Goal: Information Seeking & Learning: Learn about a topic

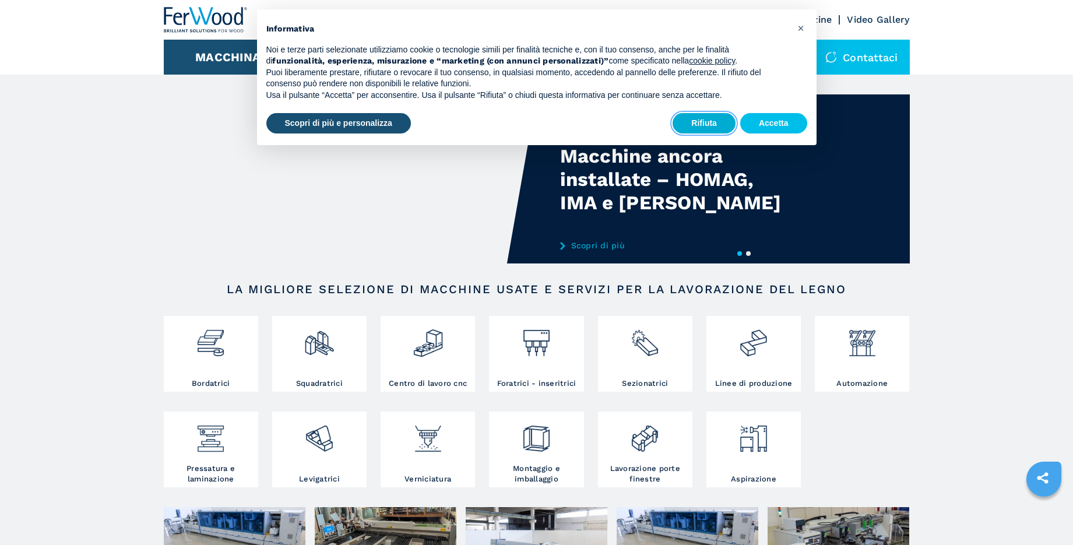
click at [702, 125] on button "Rifiuta" at bounding box center [703, 123] width 63 height 21
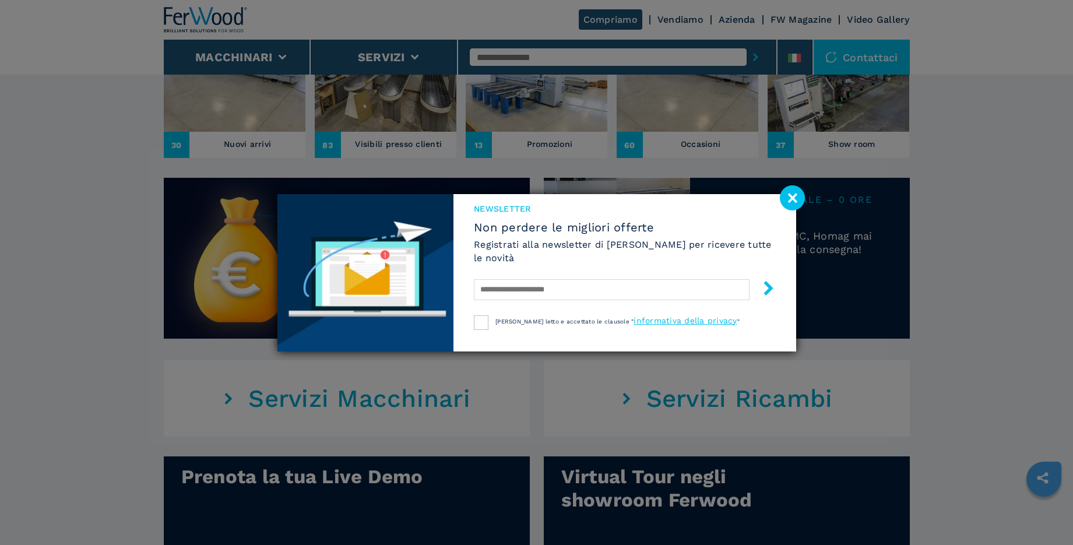
scroll to position [611, 0]
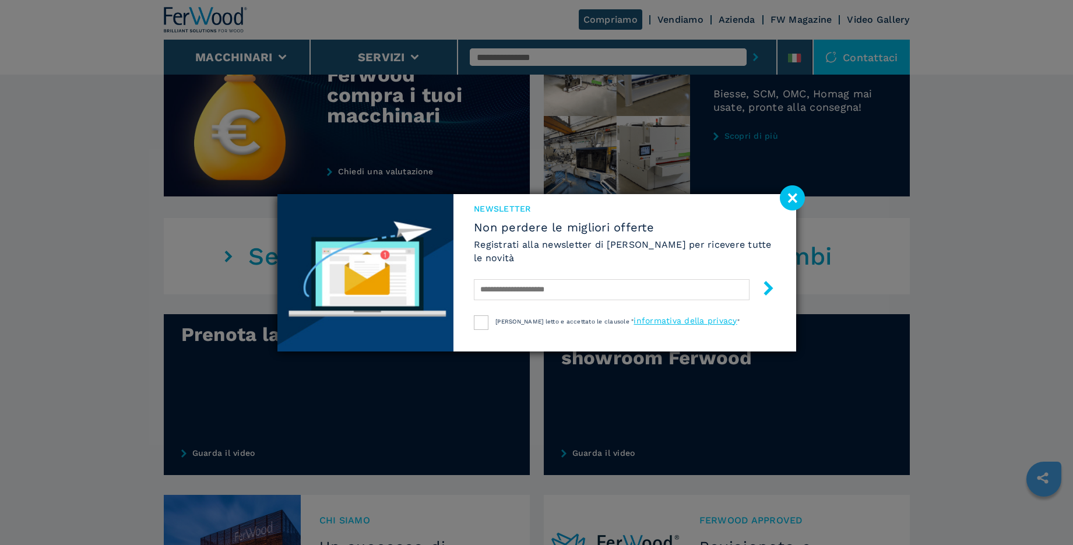
click at [787, 198] on image at bounding box center [792, 197] width 25 height 25
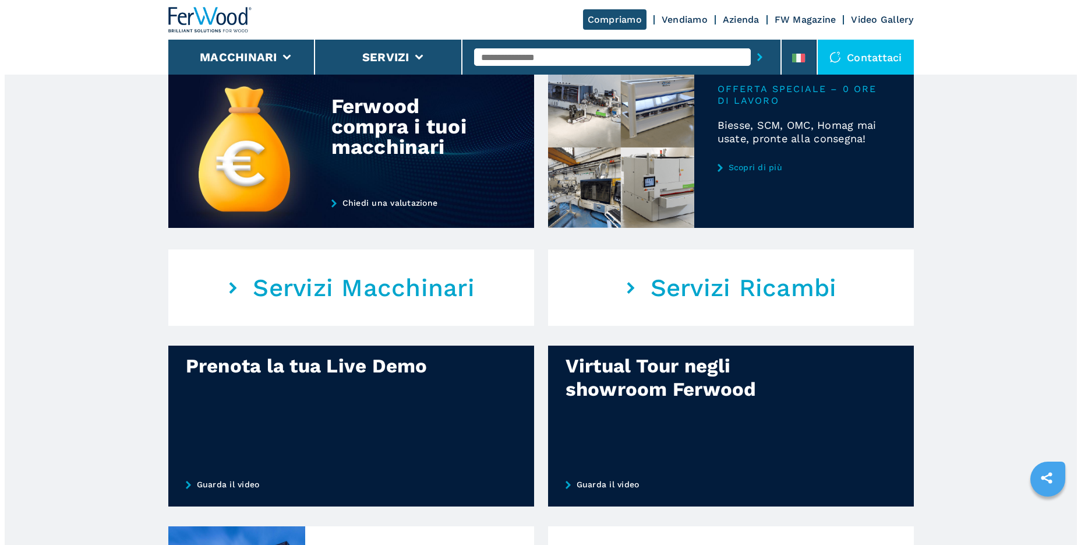
scroll to position [196, 0]
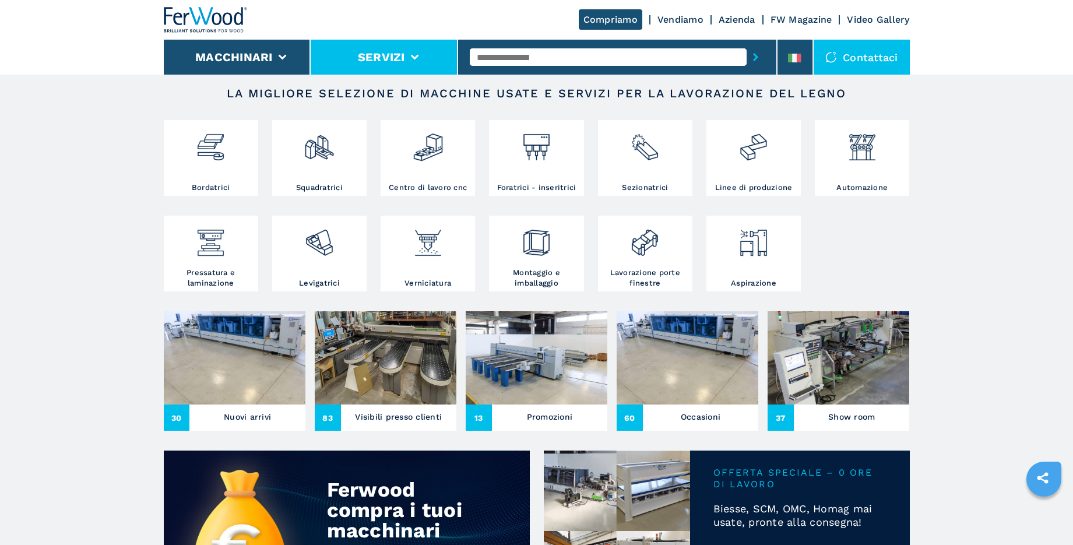
click at [419, 55] on li "Servizi" at bounding box center [384, 57] width 147 height 35
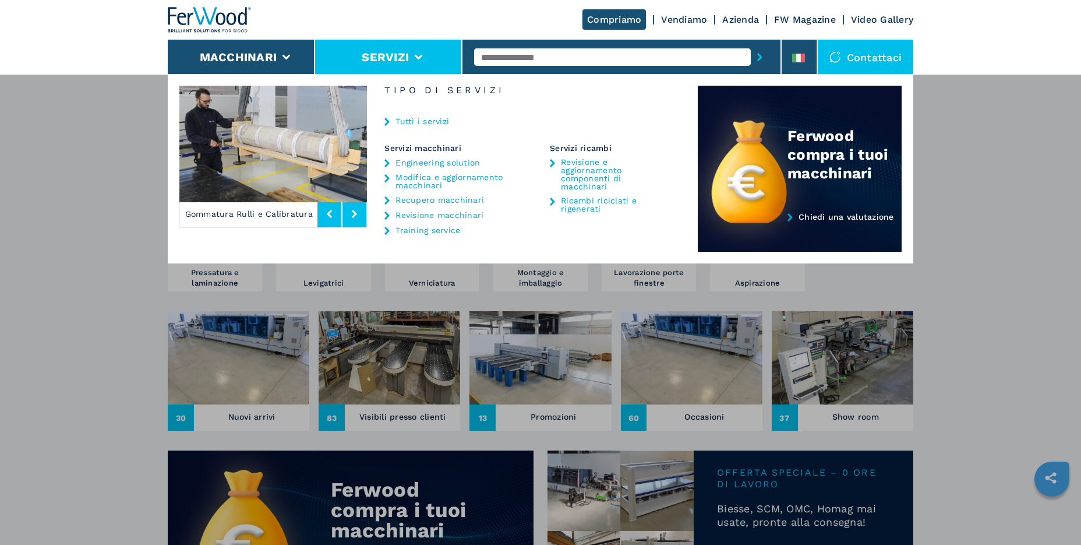
click at [748, 16] on link "Azienda" at bounding box center [740, 19] width 37 height 11
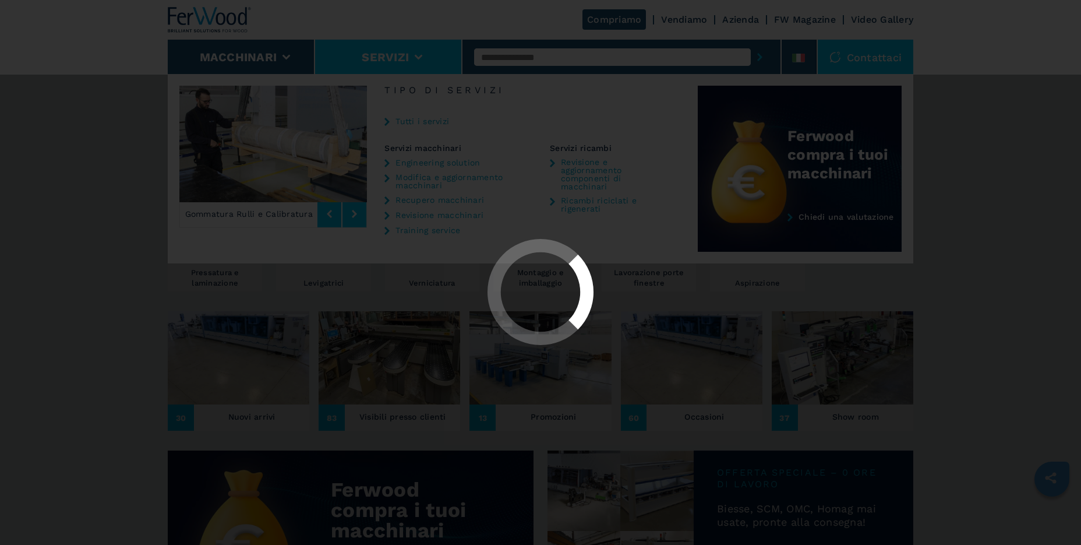
scroll to position [0, 0]
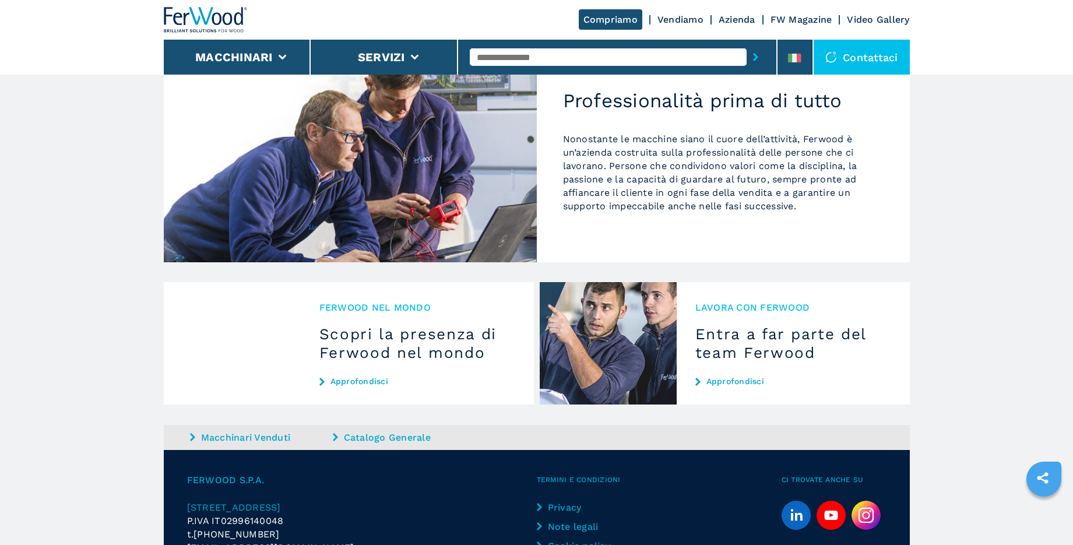
scroll to position [1030, 0]
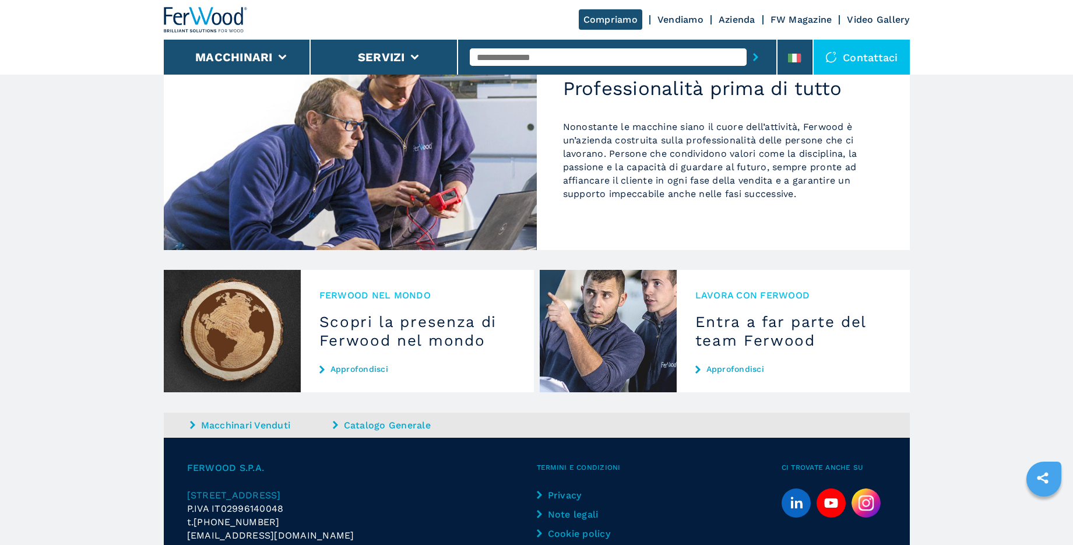
click at [748, 364] on link "Approfondisci" at bounding box center [793, 368] width 196 height 9
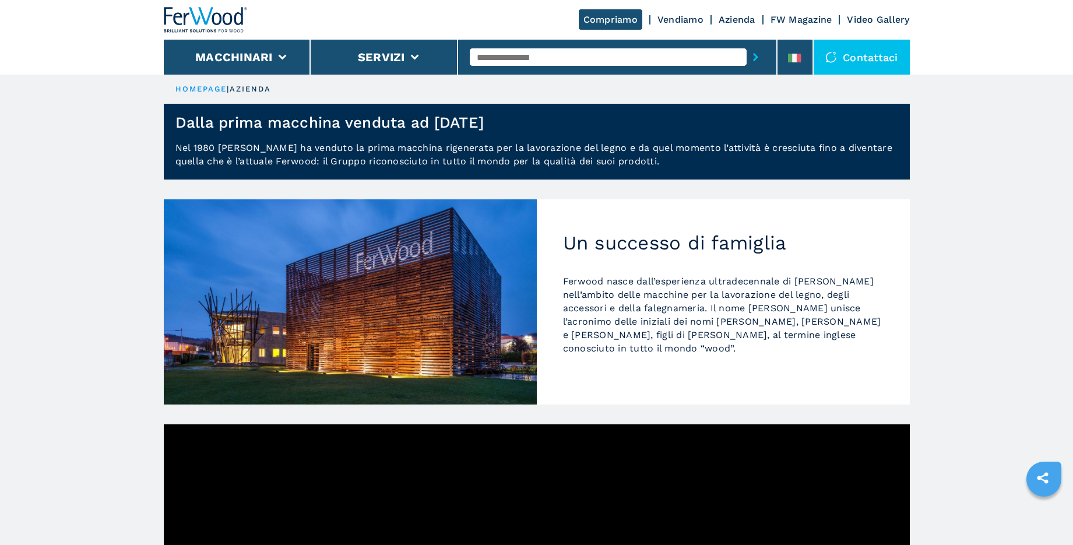
scroll to position [189, 0]
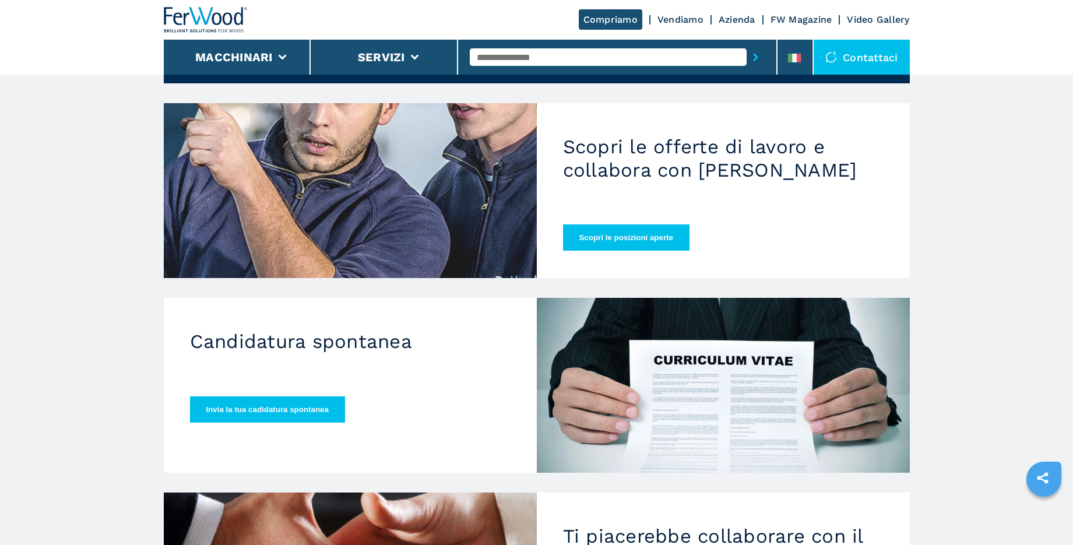
scroll to position [42, 0]
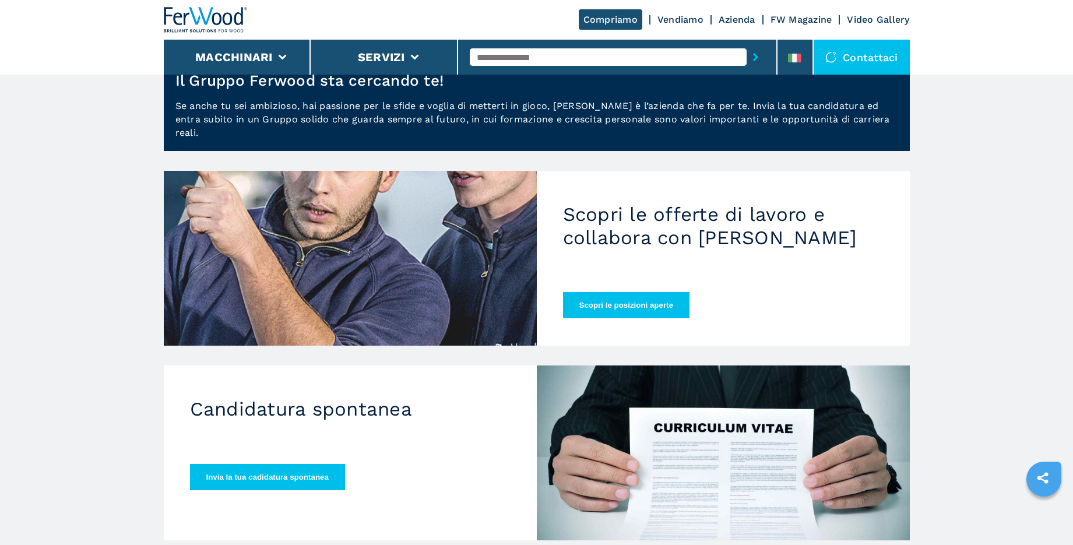
click at [637, 294] on button "Scopri le posizioni aperte" at bounding box center [626, 305] width 126 height 26
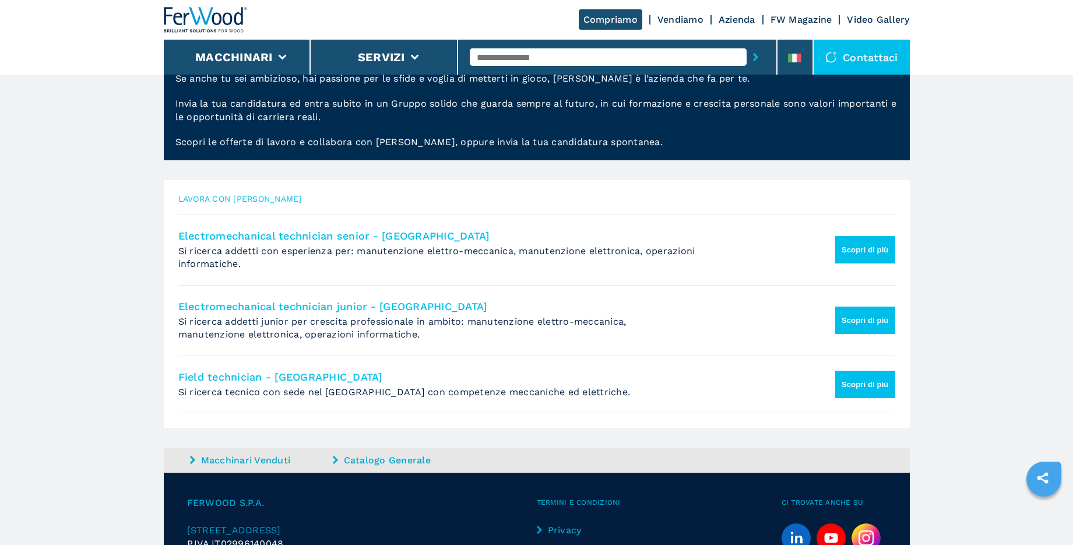
scroll to position [87, 0]
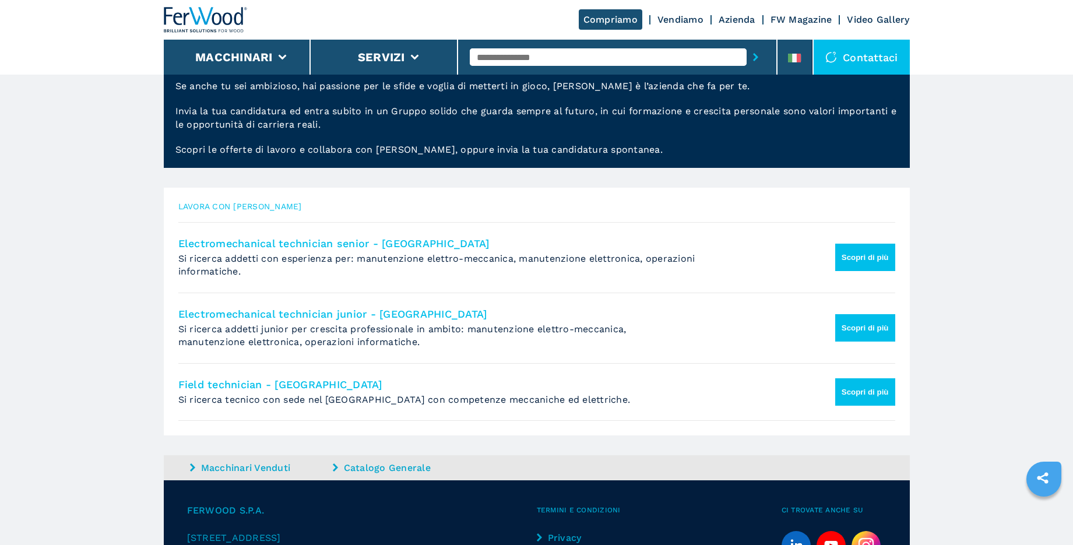
click at [861, 252] on button "Scopri di più" at bounding box center [865, 257] width 60 height 27
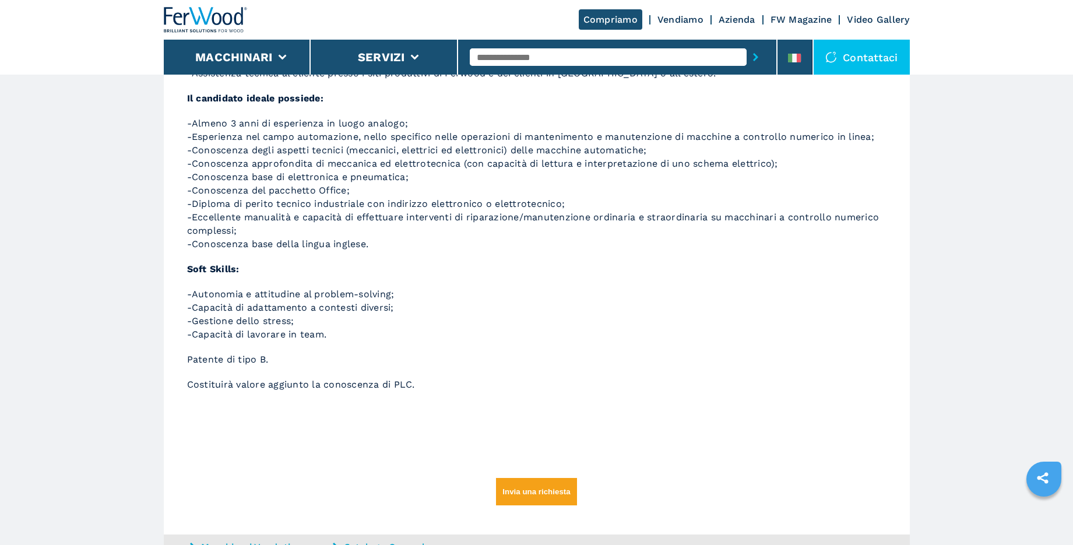
scroll to position [248, 0]
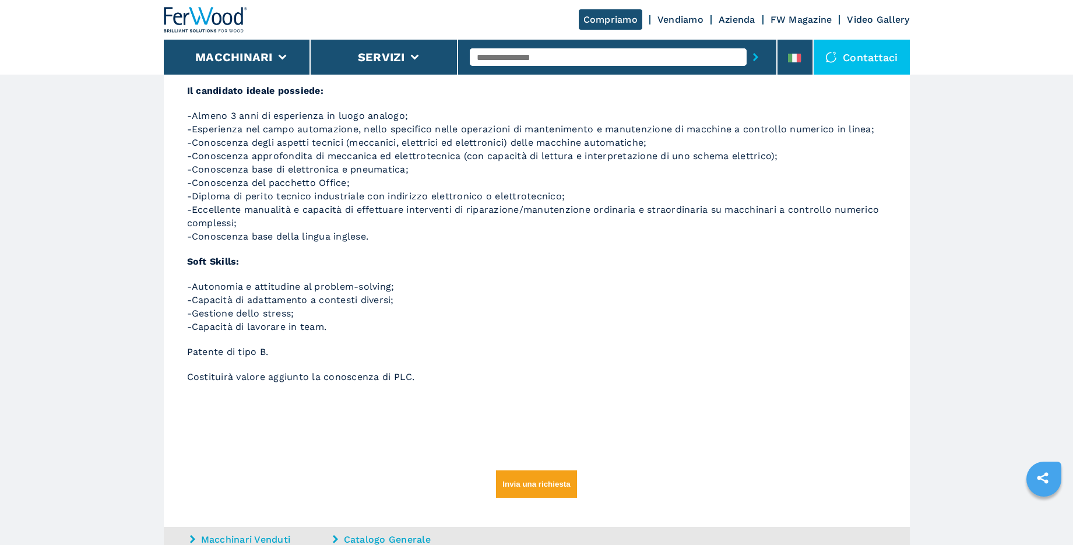
click at [417, 376] on p "Costituirà valore aggiunto la conoscenza di PLC." at bounding box center [536, 376] width 699 height 13
click at [425, 376] on p "Costituirà valore aggiunto la conoscenza di PLC." at bounding box center [536, 376] width 699 height 13
drag, startPoint x: 405, startPoint y: 376, endPoint x: 419, endPoint y: 377, distance: 14.0
click at [416, 377] on p "Costituirà valore aggiunto la conoscenza di PLC." at bounding box center [536, 376] width 699 height 13
click at [419, 377] on p "Costituirà valore aggiunto la conoscenza di PLC." at bounding box center [536, 376] width 699 height 13
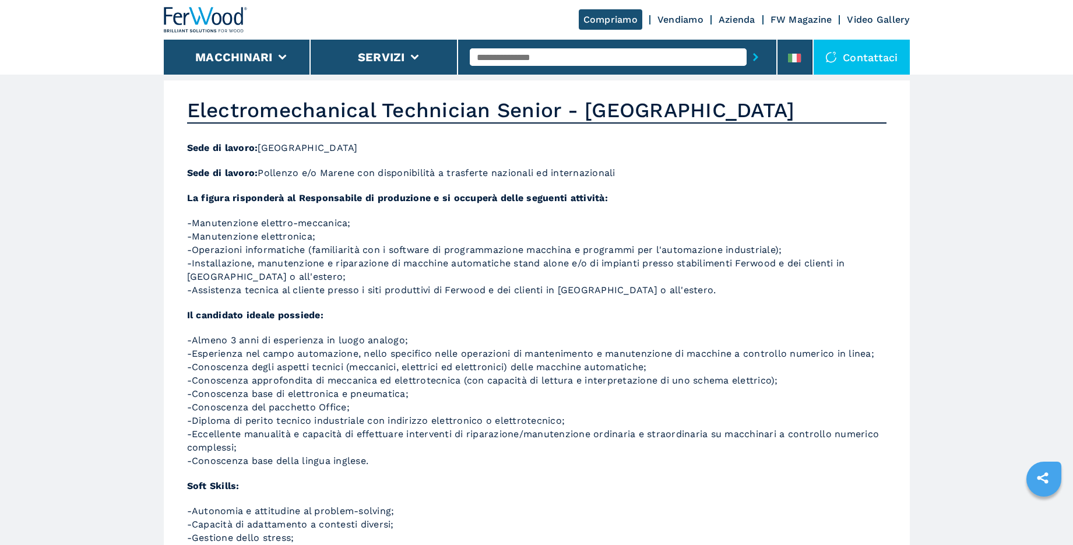
scroll to position [0, 0]
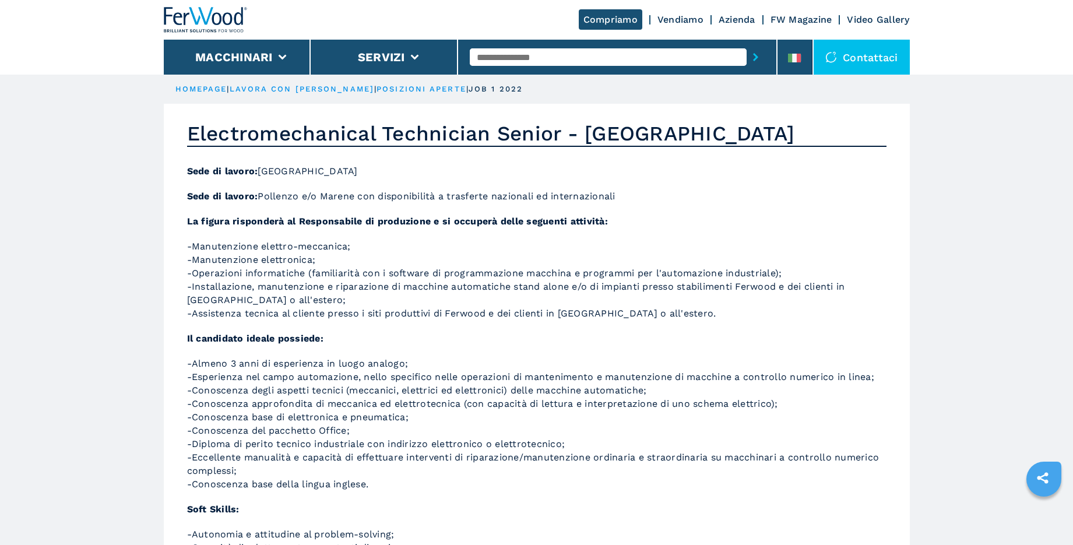
click at [223, 16] on img at bounding box center [206, 20] width 84 height 26
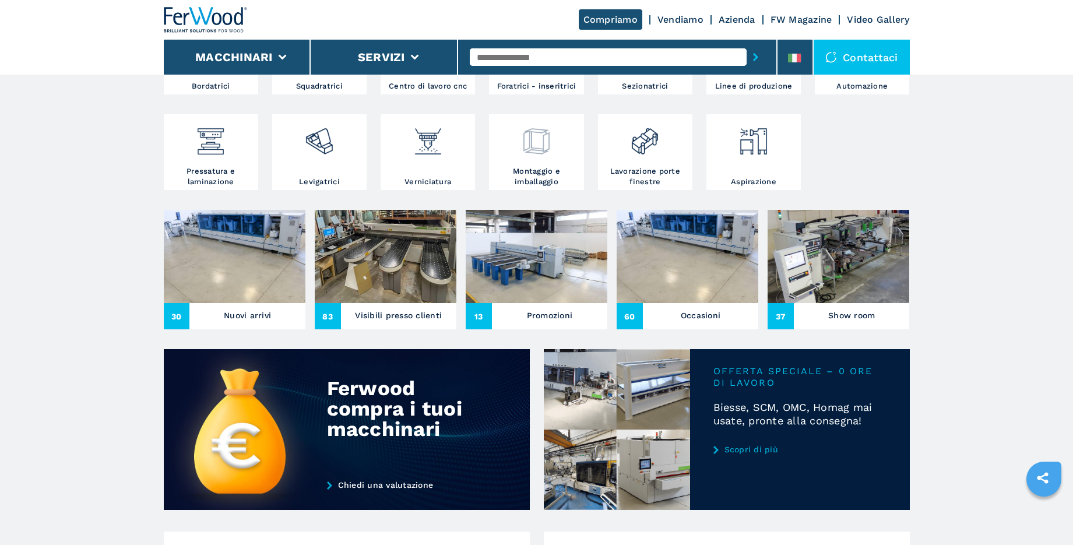
scroll to position [82, 0]
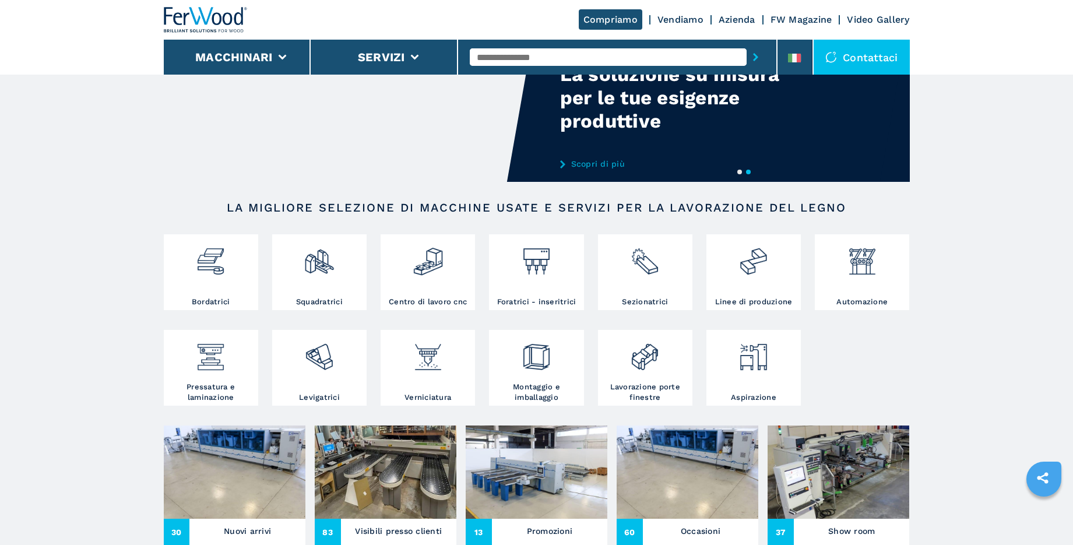
click at [739, 17] on link "Azienda" at bounding box center [736, 19] width 37 height 11
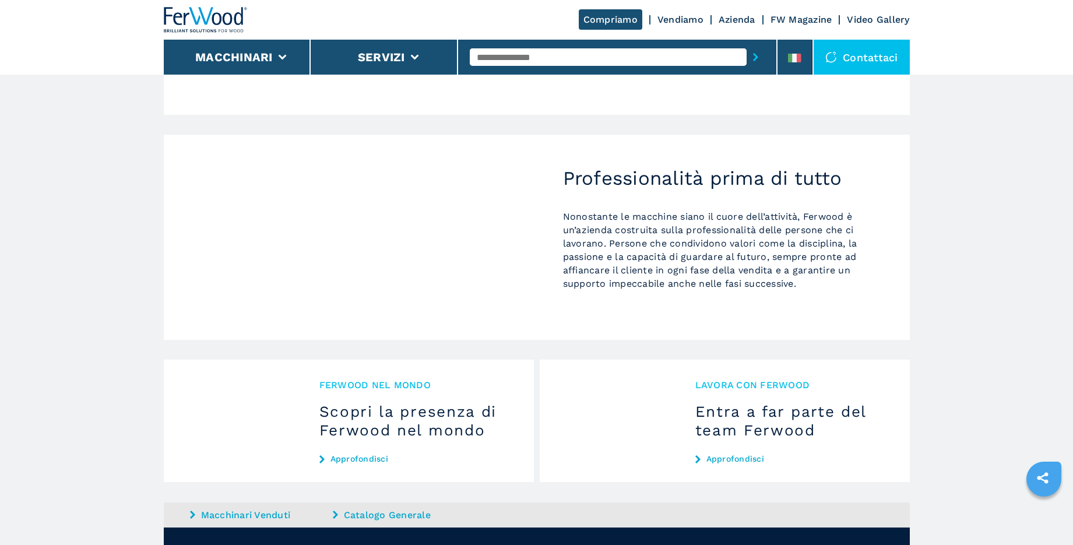
scroll to position [1098, 0]
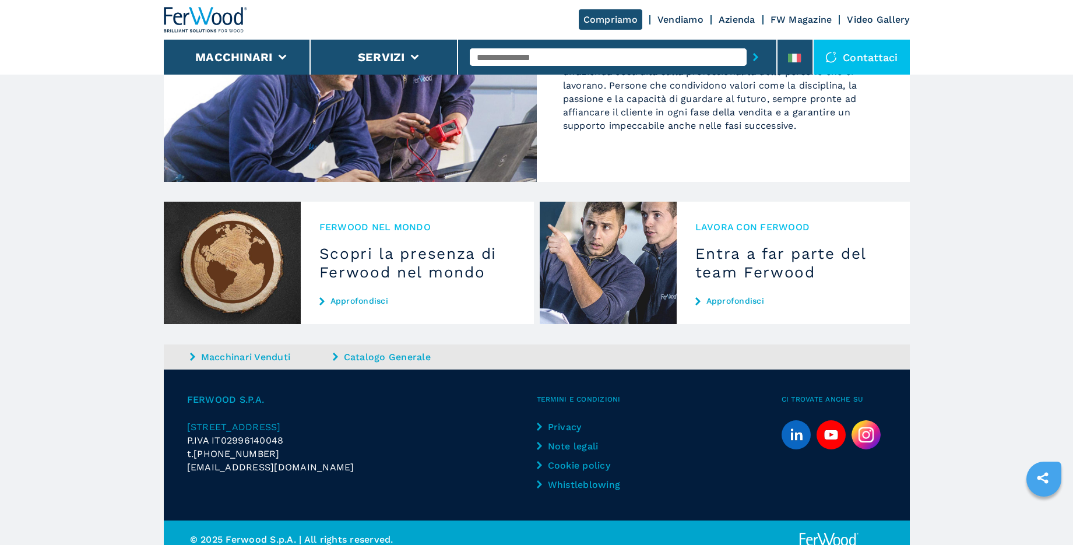
click at [376, 296] on link "Approfondisci" at bounding box center [417, 300] width 196 height 9
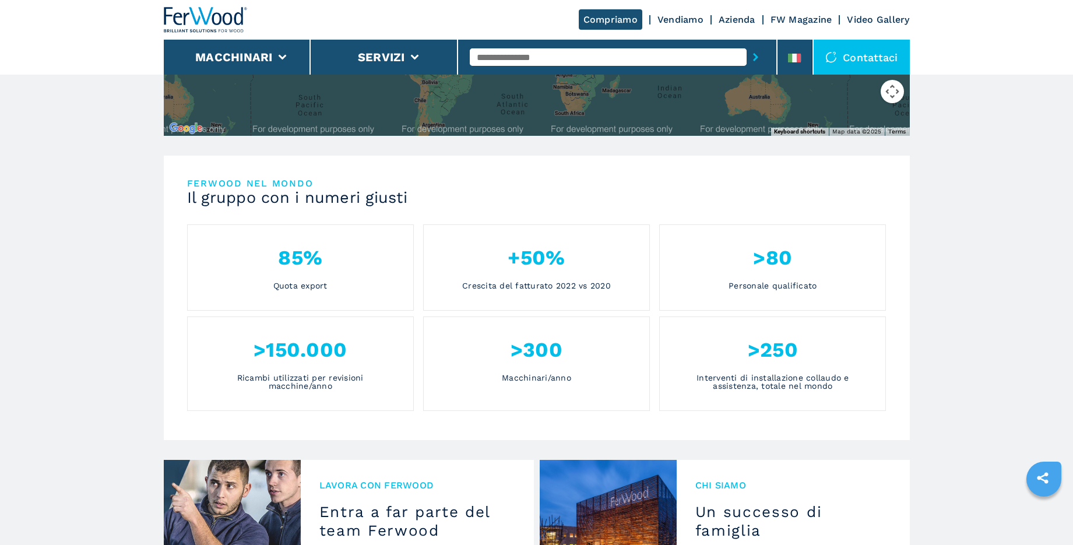
scroll to position [311, 0]
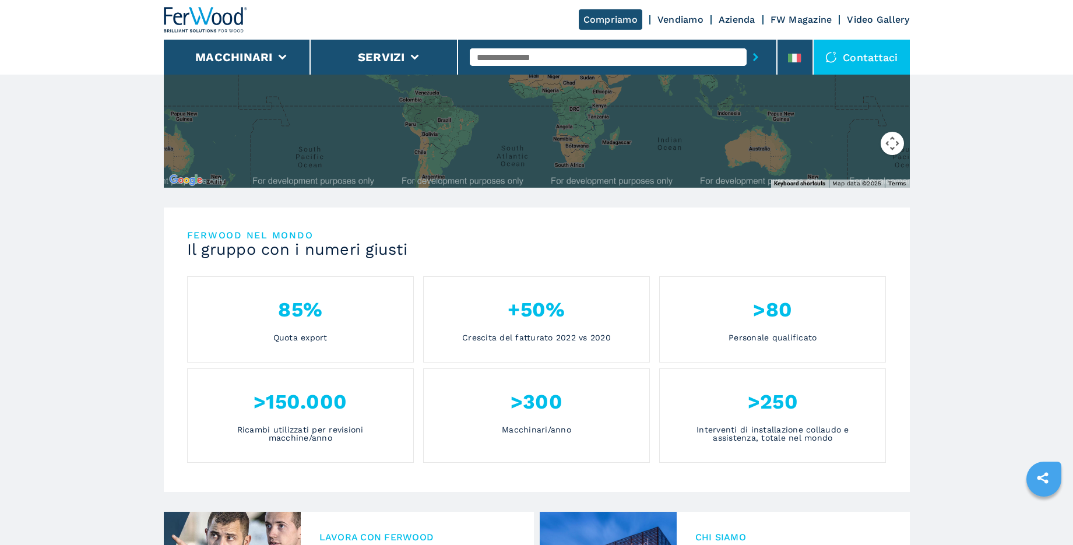
click at [288, 265] on div "Ferwood nel mondo Il gruppo con i numeri giusti 85% Quota export +50% Crescita …" at bounding box center [537, 349] width 746 height 284
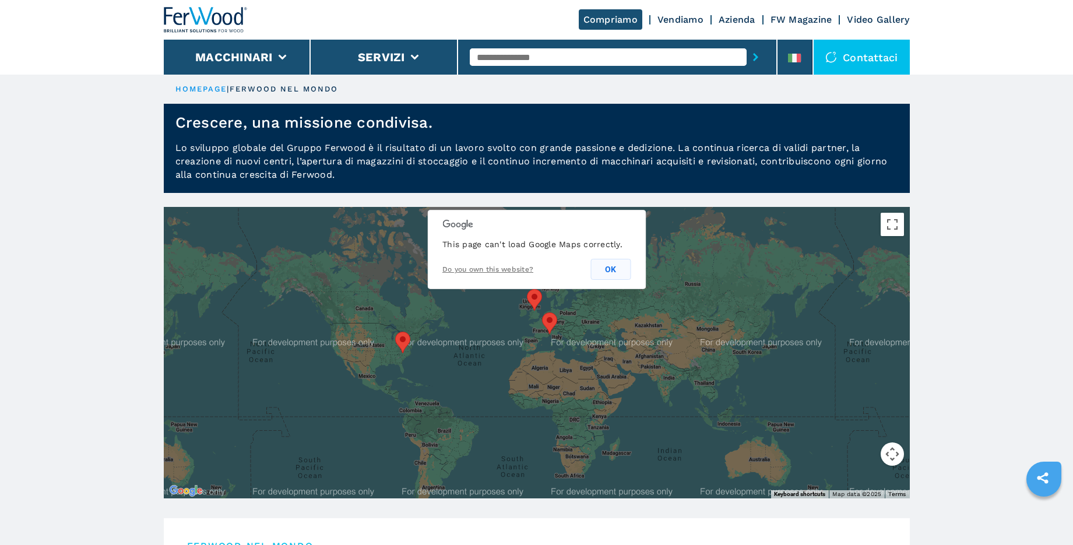
click at [606, 271] on button "OK" at bounding box center [610, 269] width 40 height 21
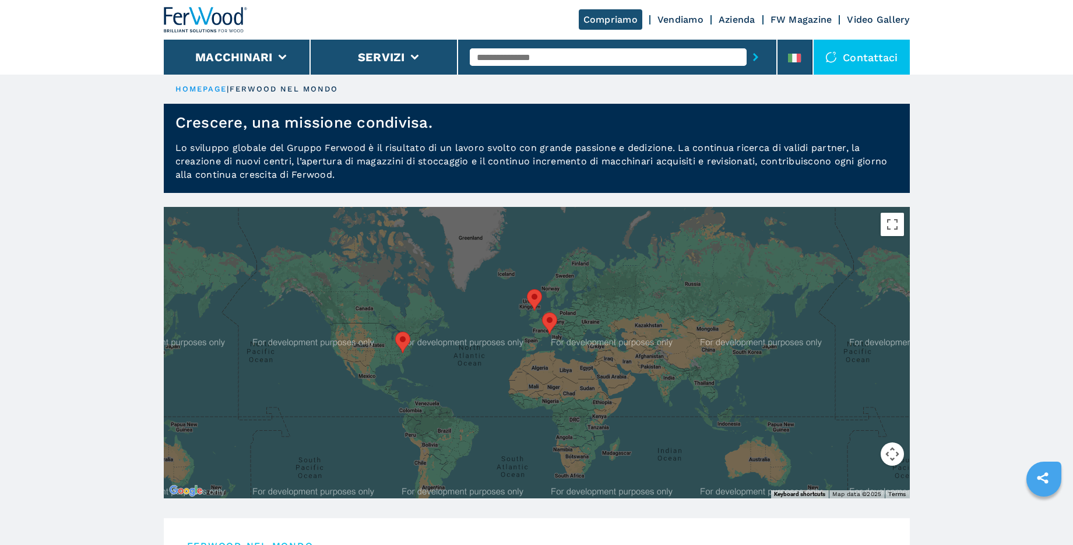
click at [395, 332] on area at bounding box center [395, 332] width 0 height 0
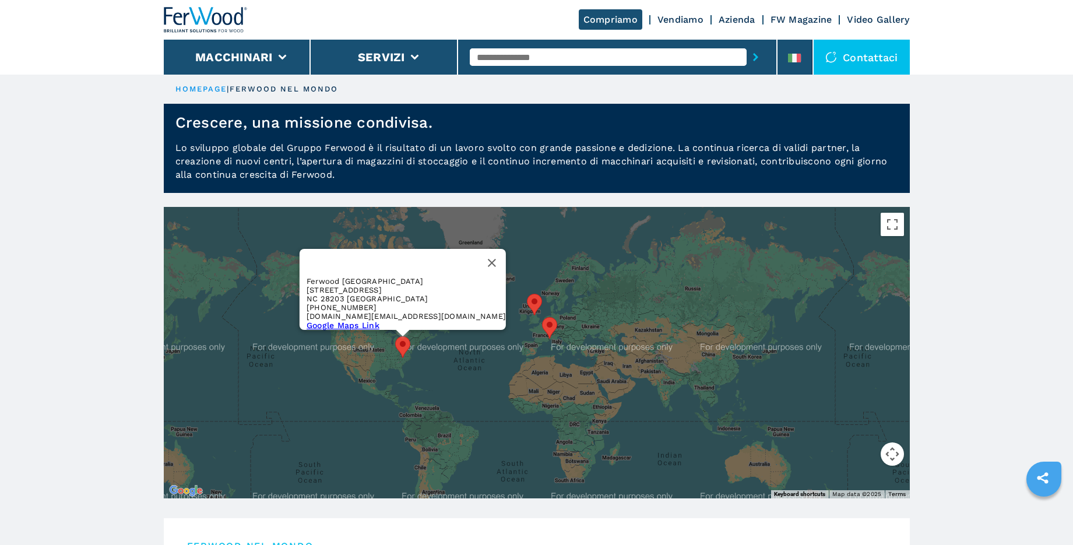
click at [527, 294] on area at bounding box center [527, 294] width 0 height 0
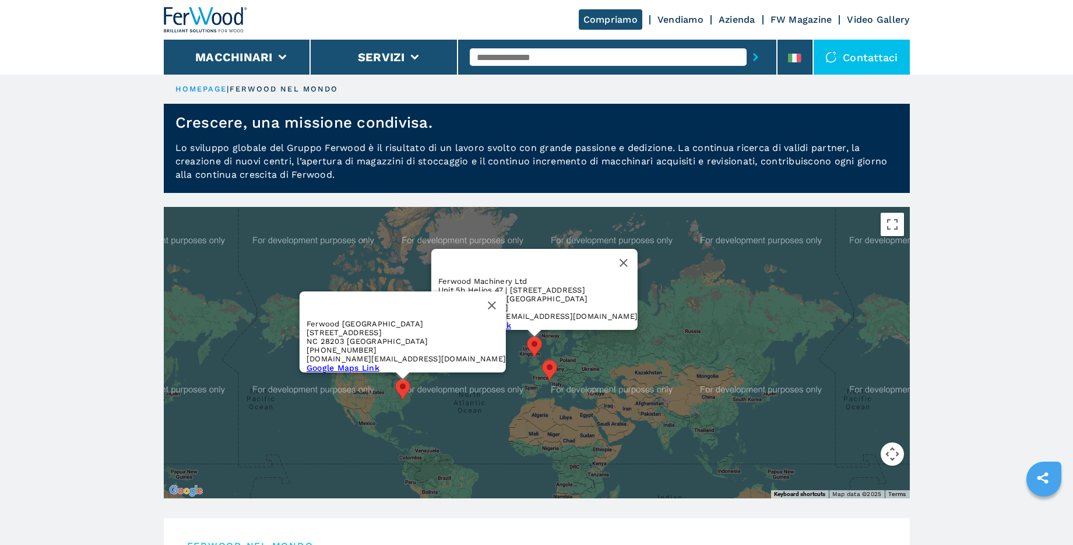
click at [542, 359] on area at bounding box center [542, 359] width 0 height 0
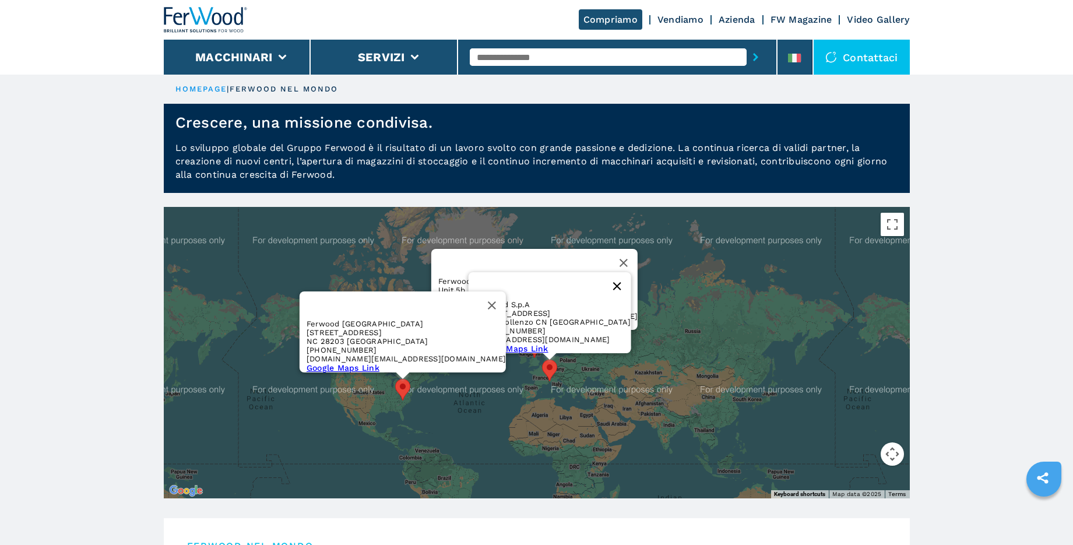
click at [602, 278] on button "Close" at bounding box center [616, 286] width 28 height 28
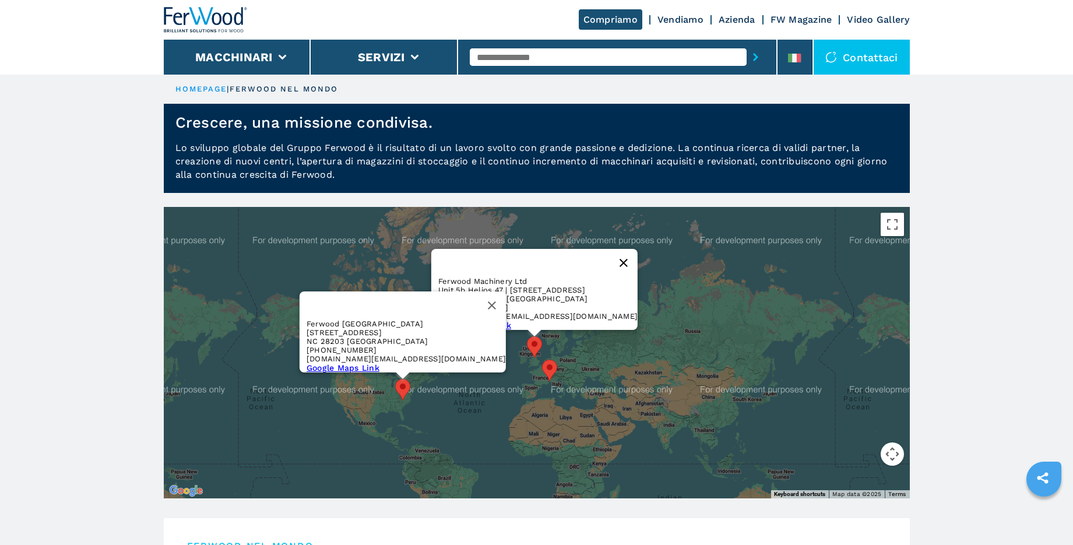
click at [609, 256] on button "Close" at bounding box center [623, 263] width 28 height 28
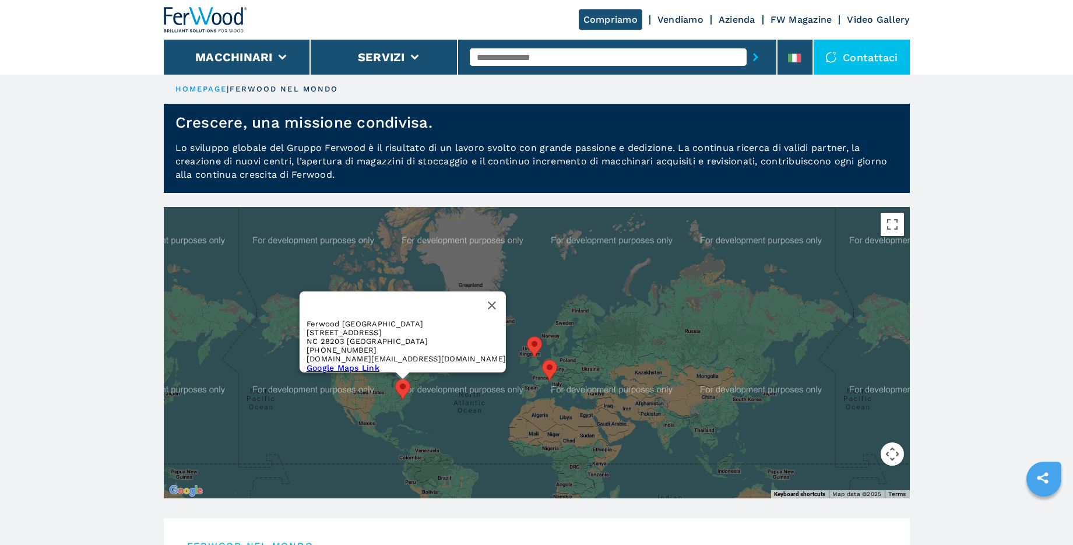
click at [379, 363] on link "Google Maps Link" at bounding box center [342, 367] width 73 height 9
click at [527, 336] on area at bounding box center [527, 336] width 0 height 0
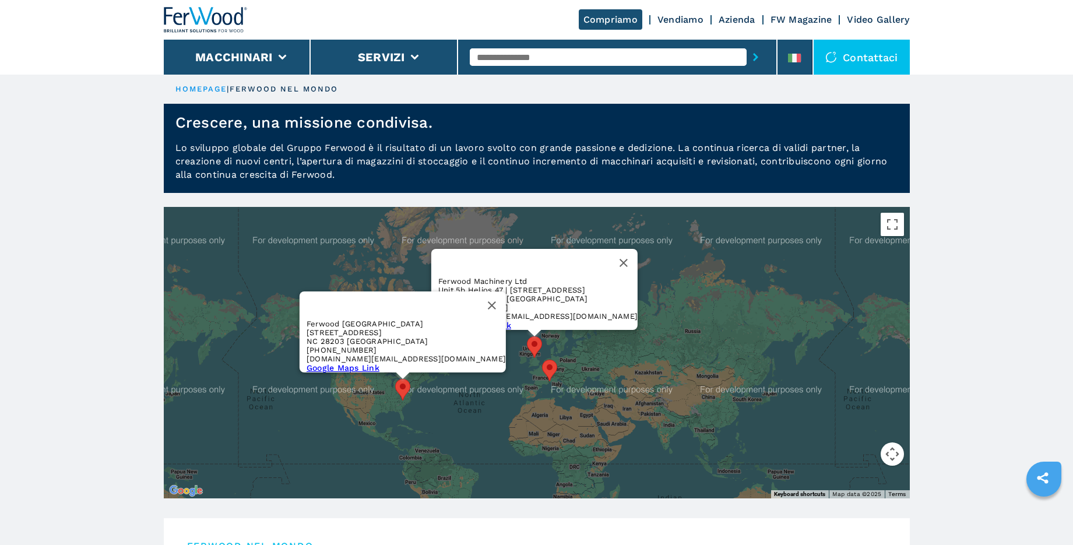
click at [510, 320] on link "Google Maps Link" at bounding box center [474, 324] width 73 height 9
click at [811, 19] on link "FW Magazine" at bounding box center [801, 19] width 62 height 11
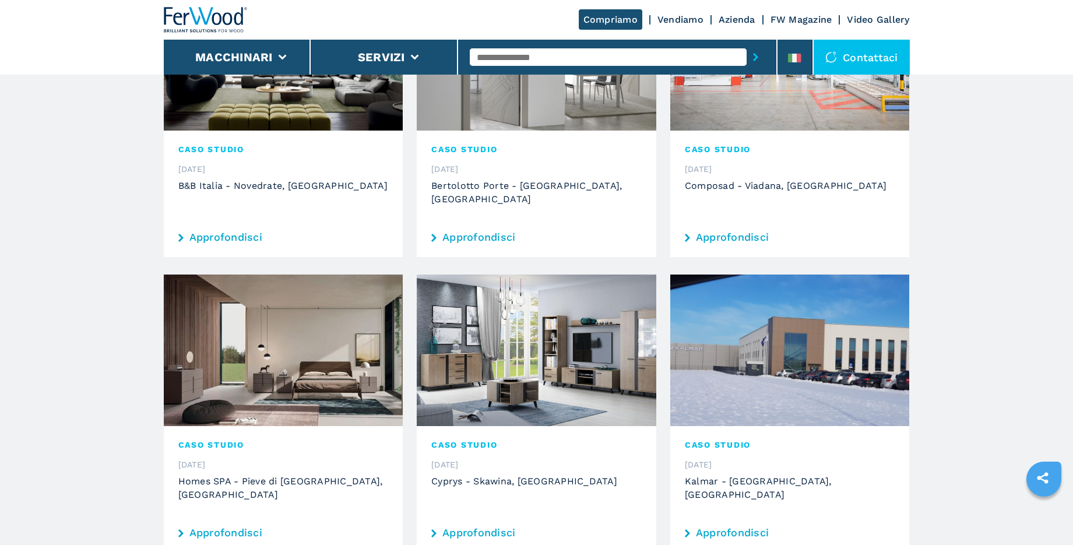
scroll to position [464, 0]
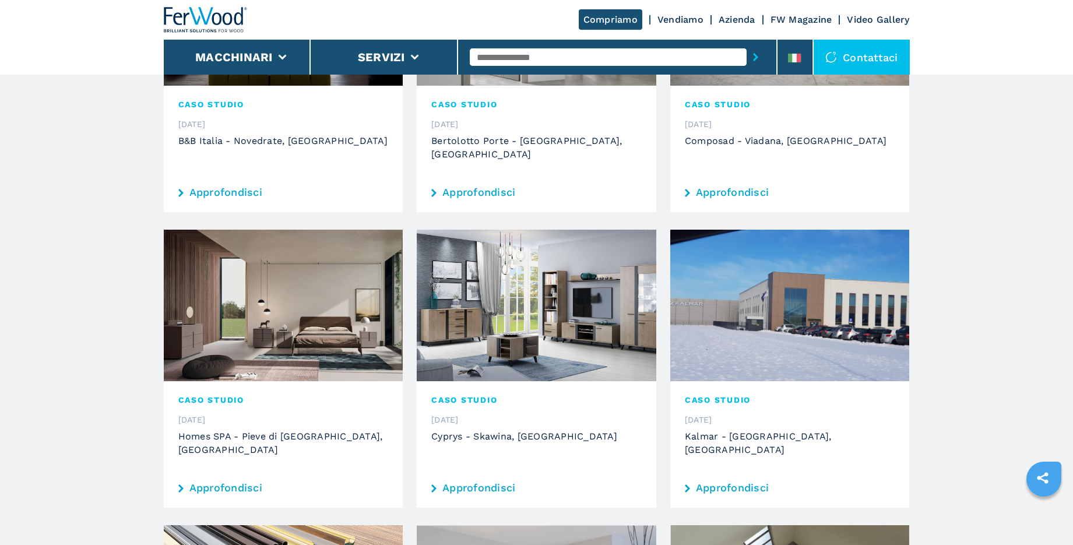
click at [753, 445] on div "CASO STUDIO 29.01.2021 Kalmar - Nowy Sacz, Poland Approfondisci" at bounding box center [789, 444] width 239 height 126
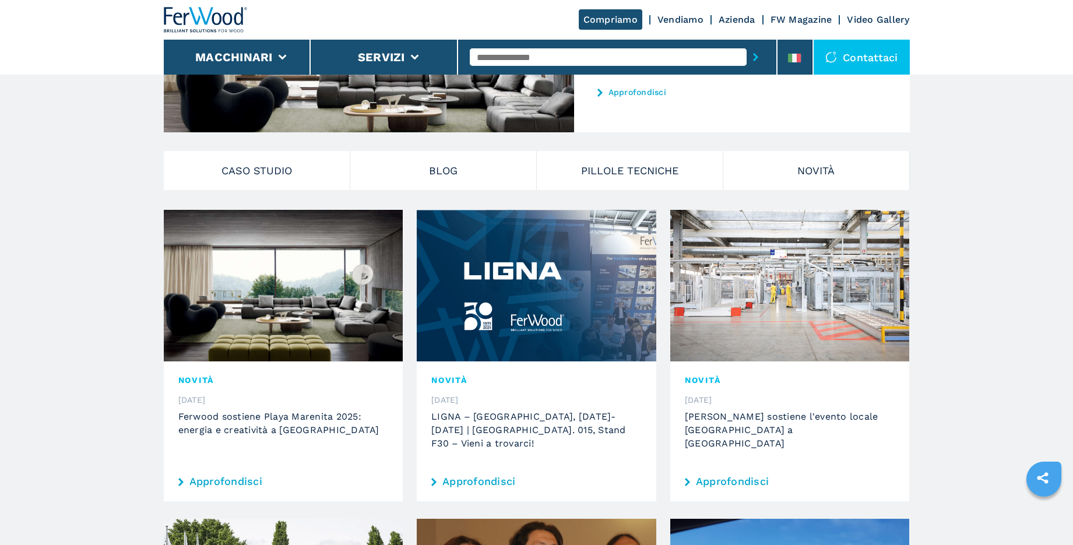
scroll to position [232, 0]
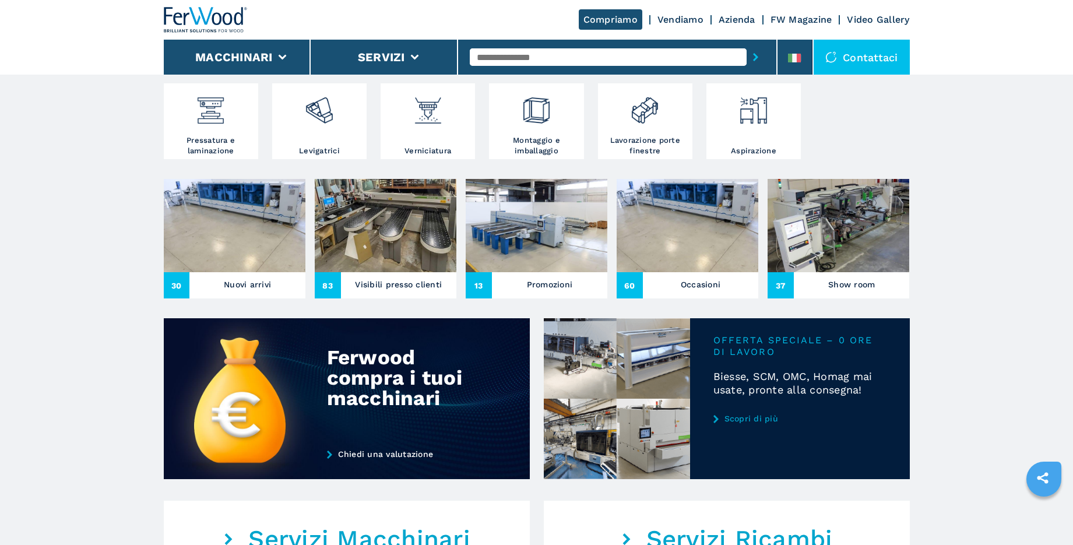
scroll to position [284, 0]
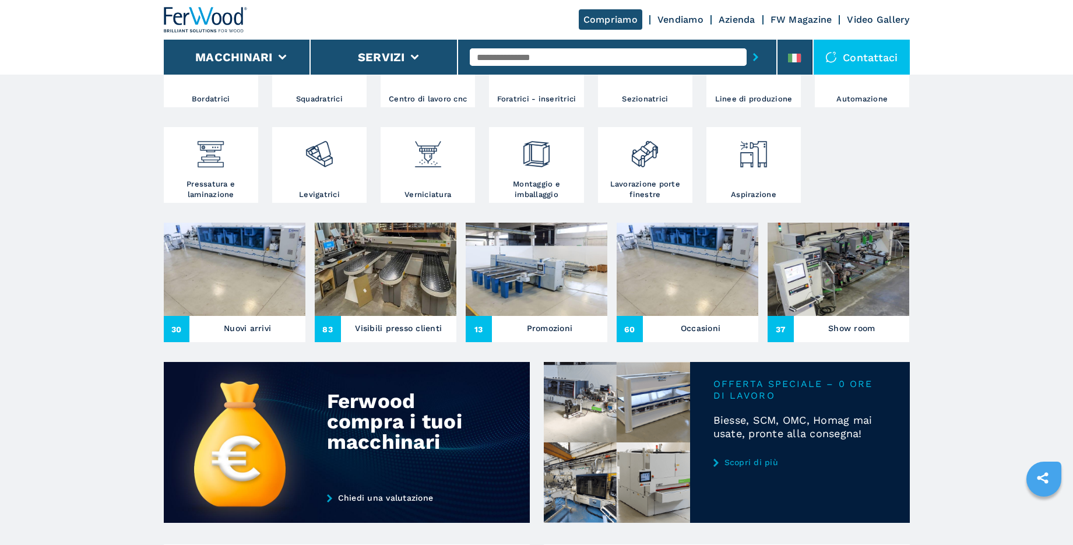
click at [743, 461] on link "Scopri di più" at bounding box center [799, 461] width 173 height 9
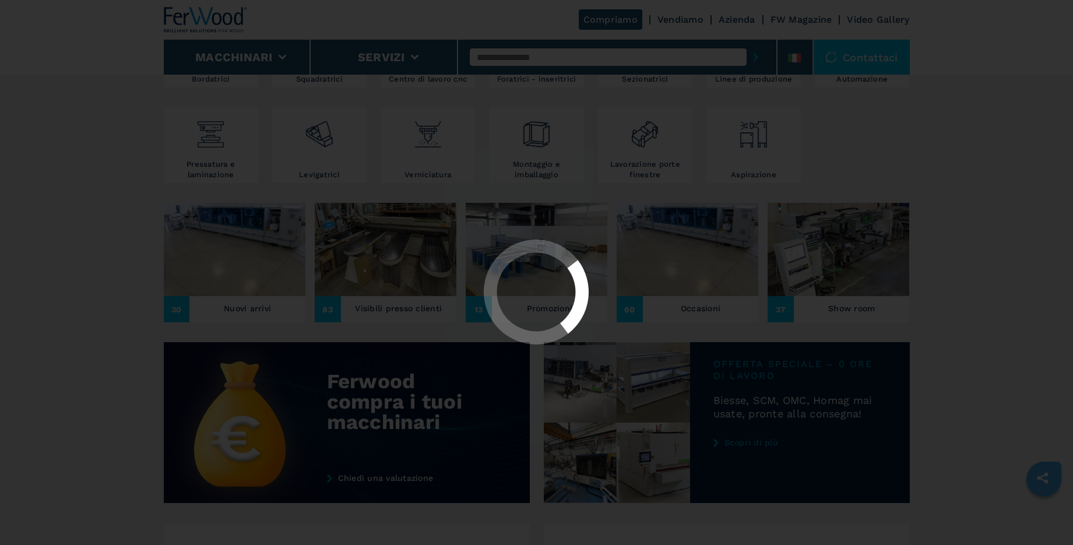
scroll to position [343, 0]
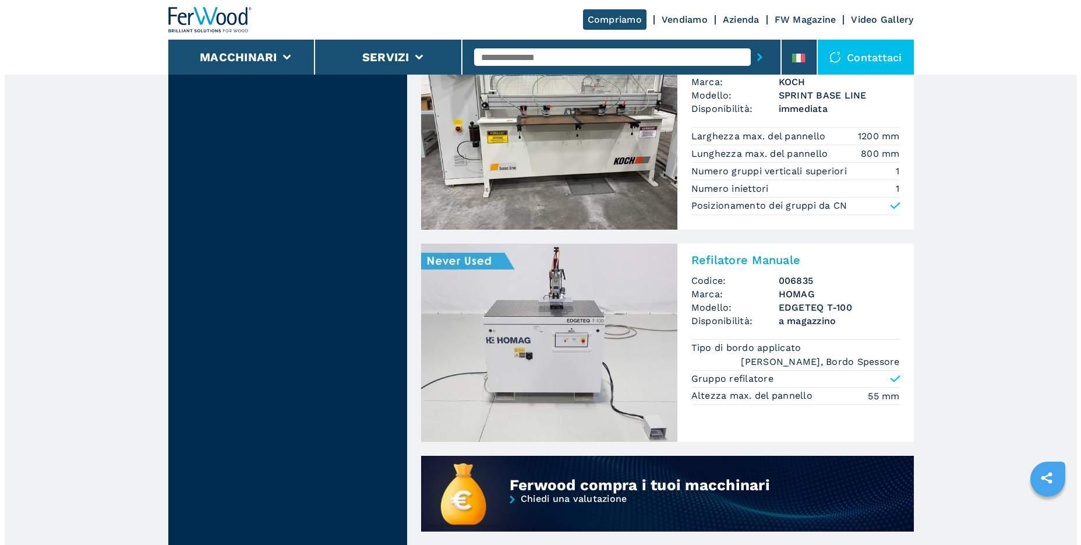
scroll to position [178, 0]
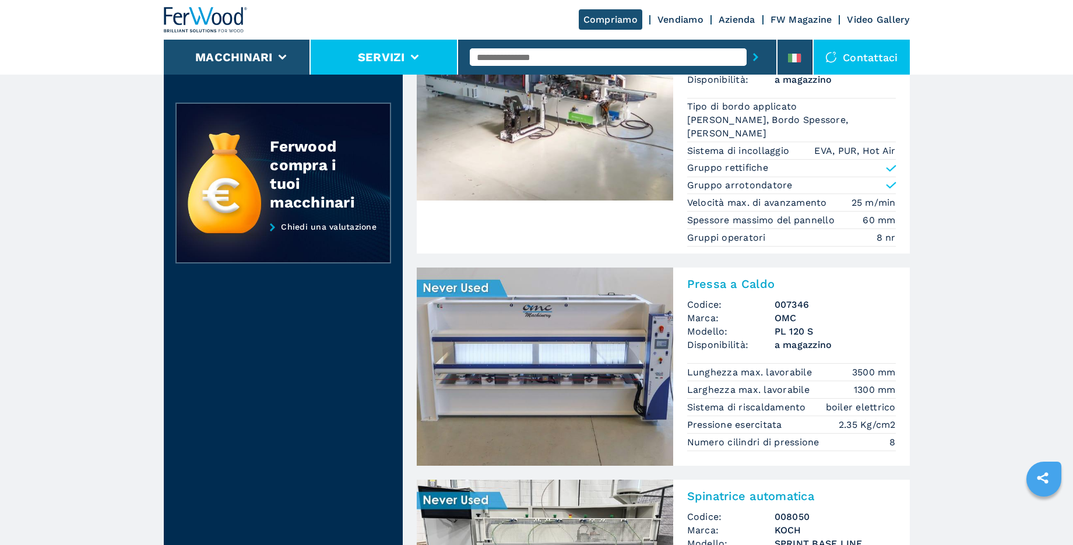
click at [396, 61] on button "Servizi" at bounding box center [381, 57] width 47 height 14
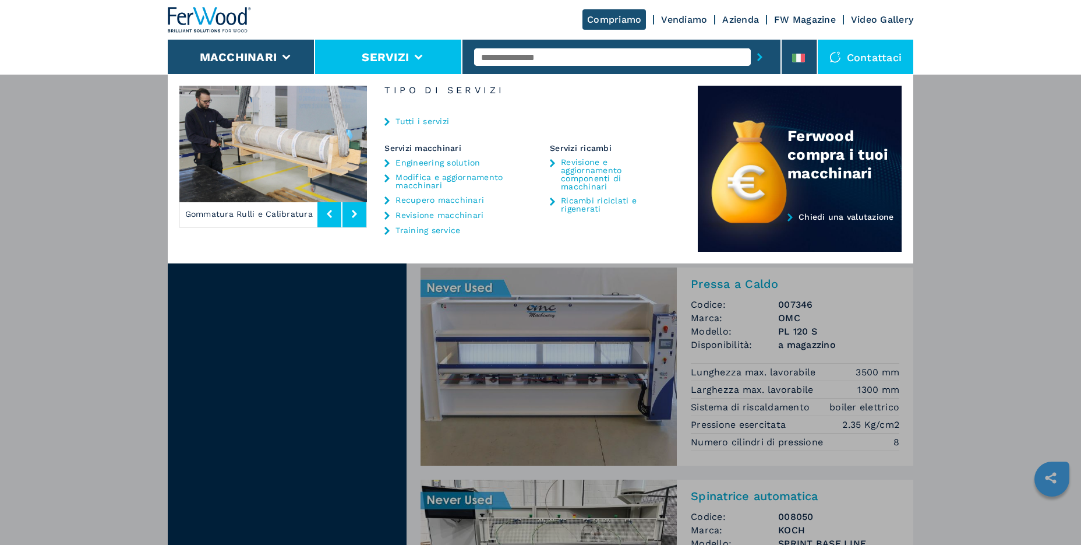
click at [443, 161] on link "Engineering solution" at bounding box center [438, 162] width 84 height 8
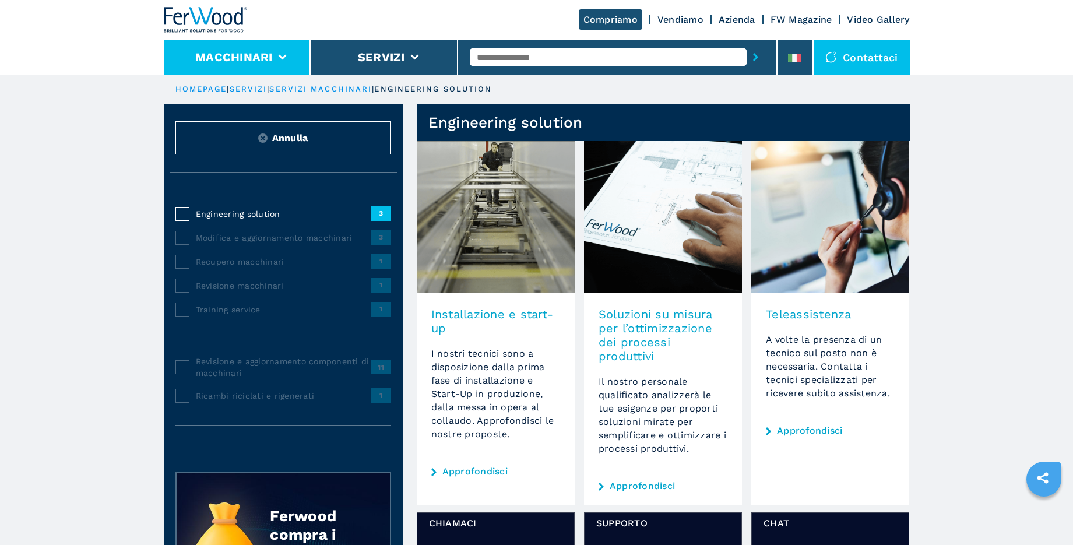
click at [274, 60] on li "Macchinari" at bounding box center [237, 57] width 147 height 35
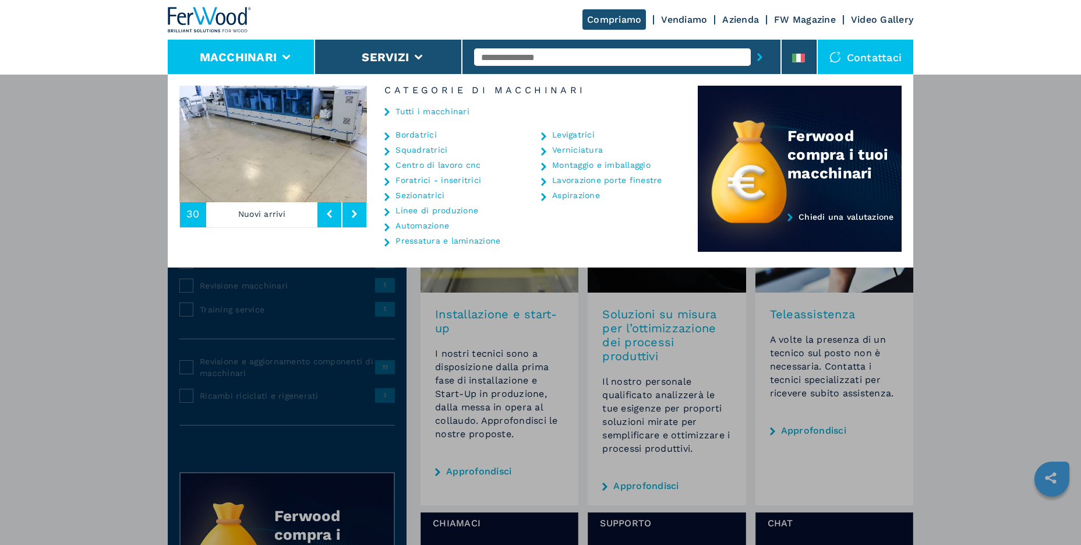
click at [461, 166] on link "Centro di lavoro cnc" at bounding box center [438, 165] width 85 height 8
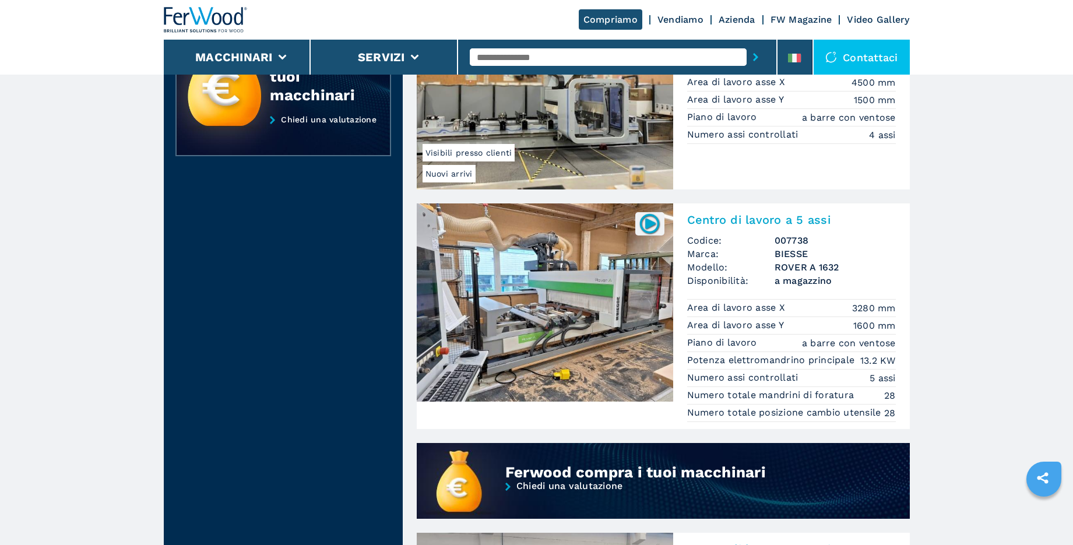
scroll to position [640, 0]
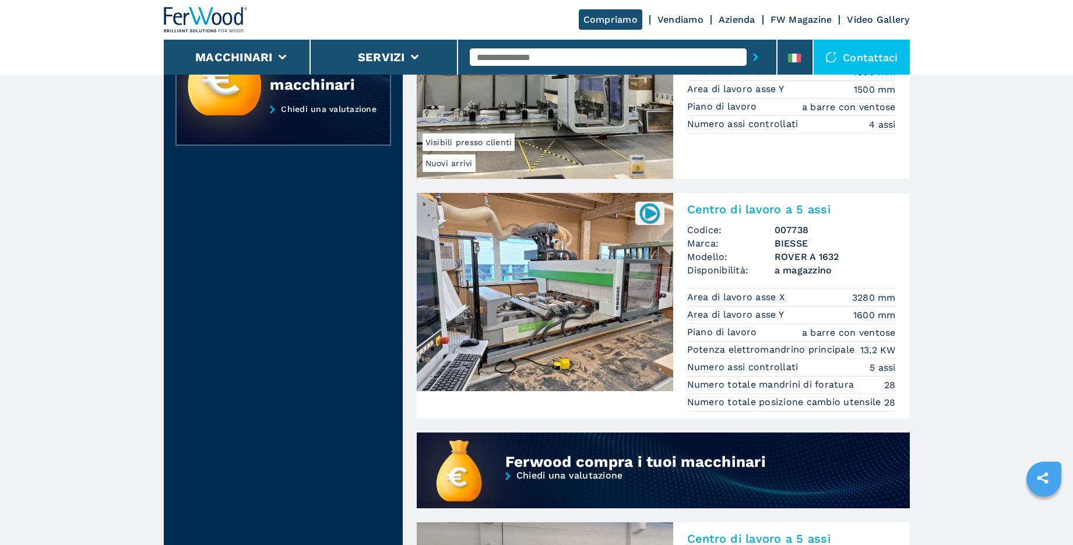
click at [725, 209] on h2 "Centro di lavoro a 5 assi" at bounding box center [791, 209] width 209 height 14
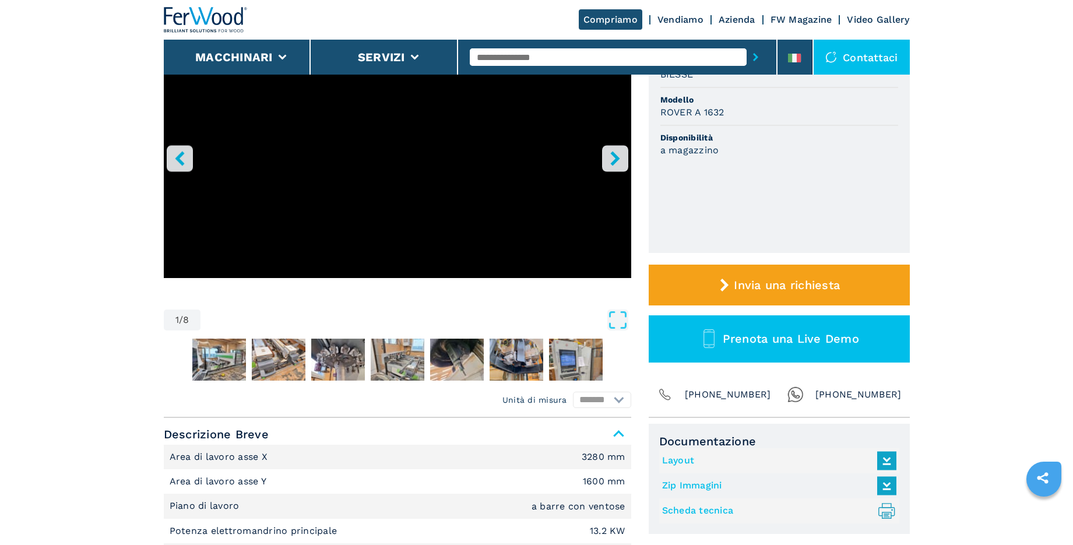
scroll to position [195, 0]
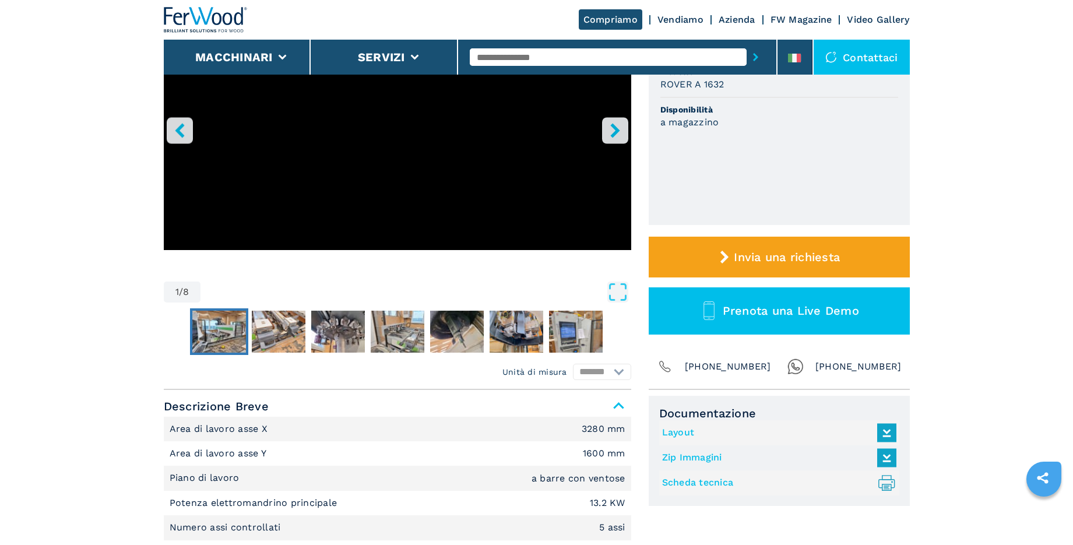
click at [223, 334] on img "Go to Slide 2" at bounding box center [219, 332] width 54 height 42
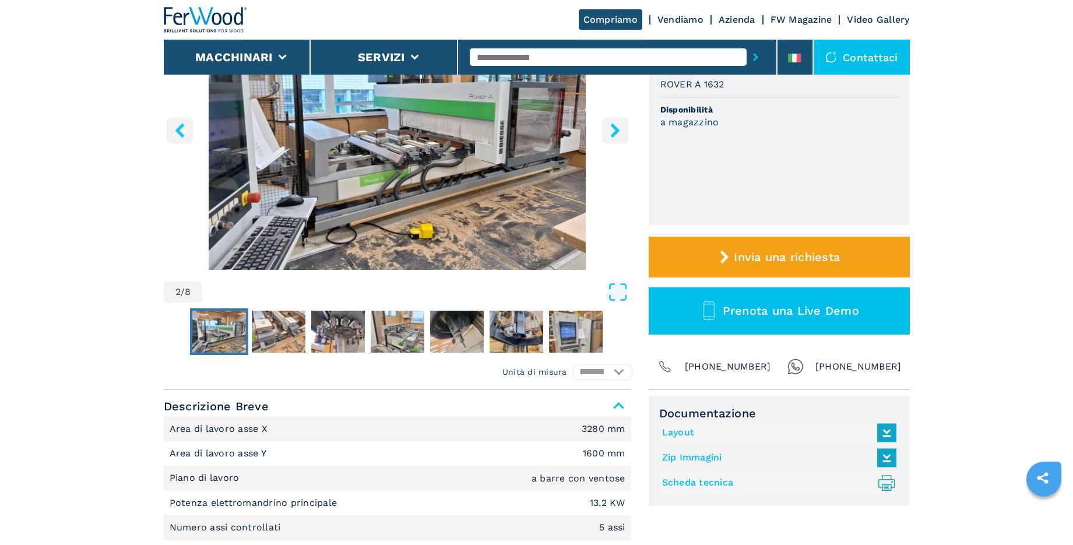
scroll to position [23, 0]
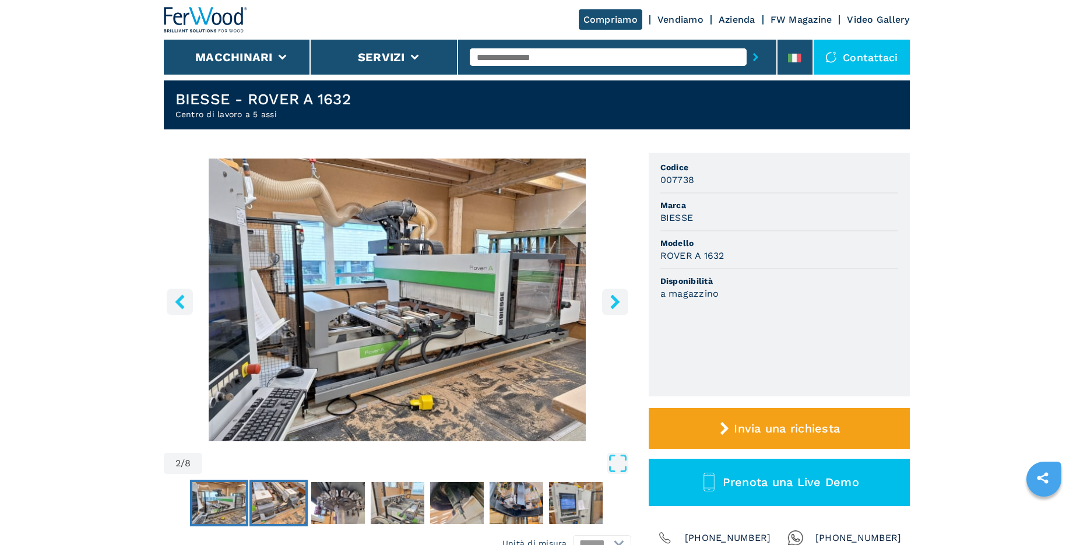
click at [275, 500] on img "Go to Slide 3" at bounding box center [279, 503] width 54 height 42
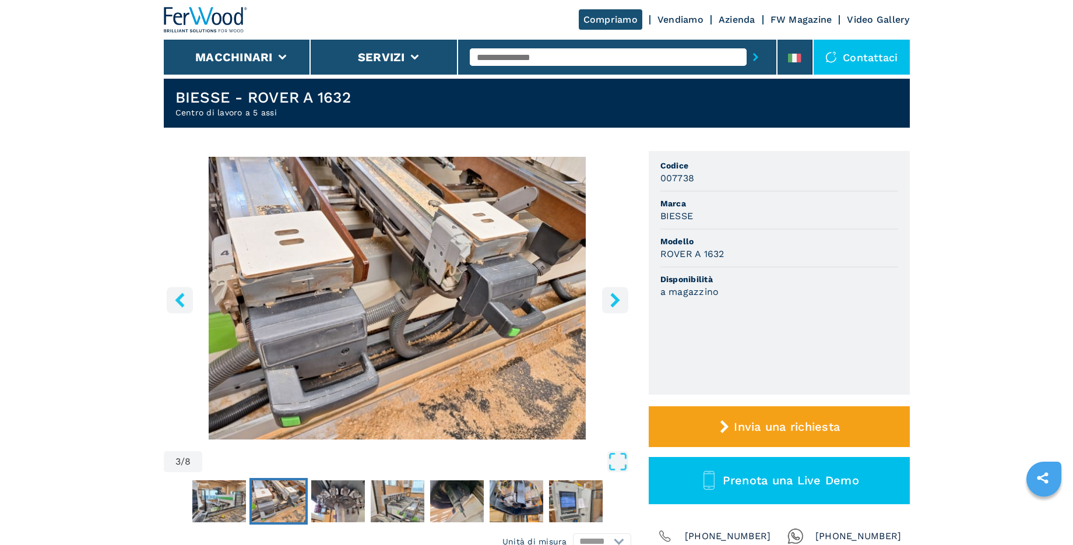
scroll to position [30, 0]
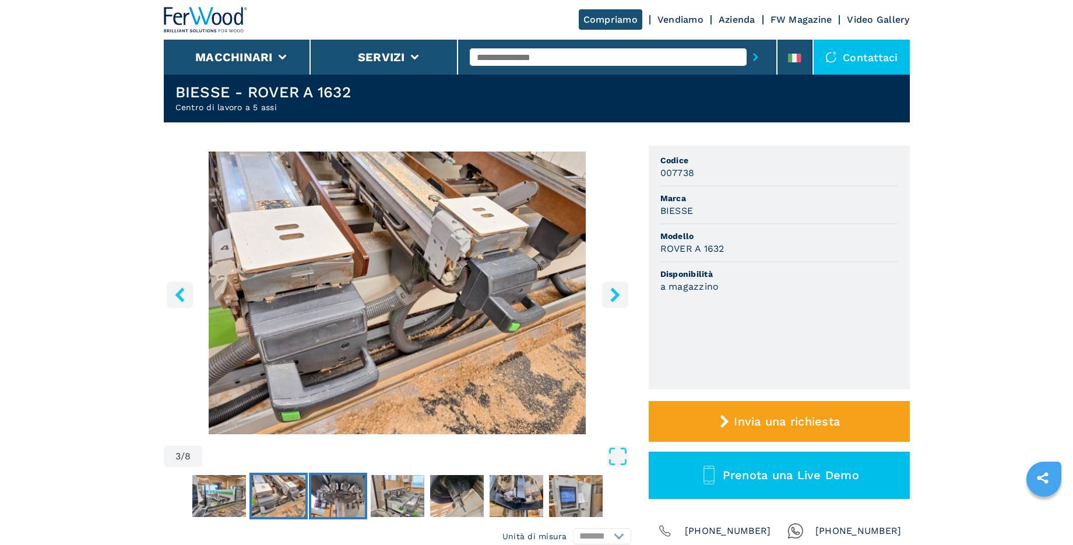
click at [343, 504] on img "Go to Slide 4" at bounding box center [338, 496] width 54 height 42
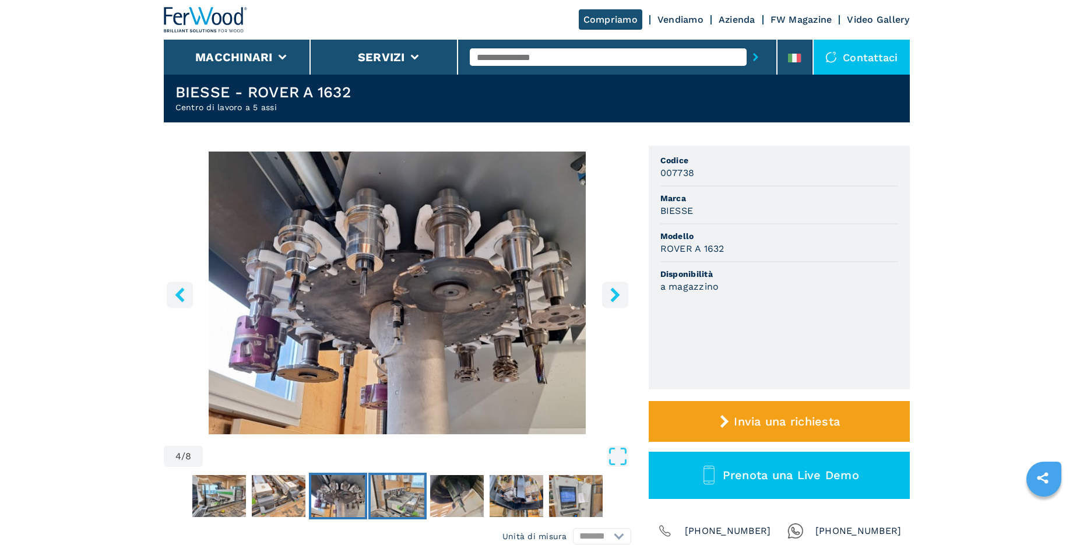
click at [391, 498] on img "Go to Slide 5" at bounding box center [398, 496] width 54 height 42
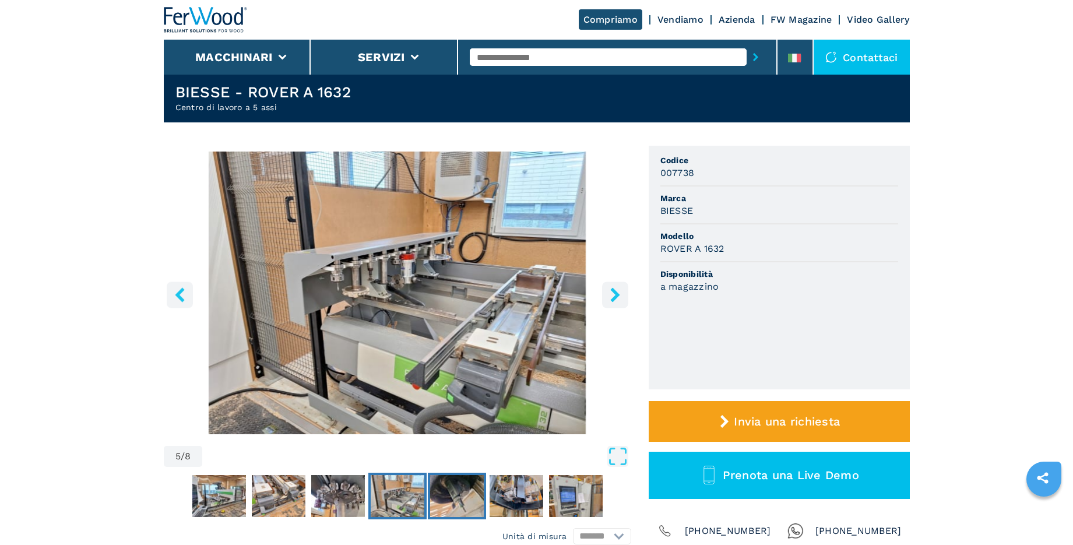
click at [456, 500] on img "Go to Slide 6" at bounding box center [457, 496] width 54 height 42
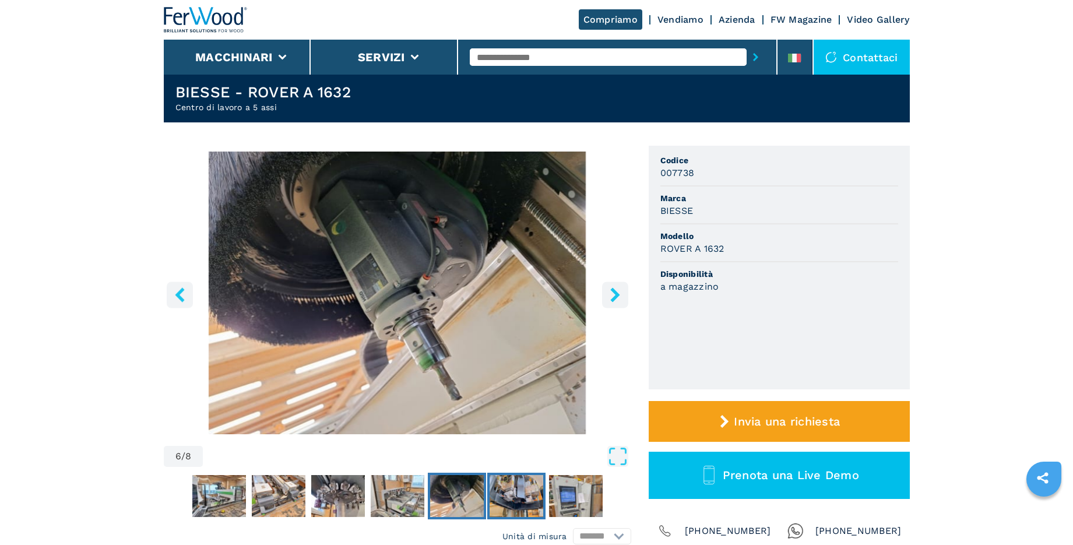
click at [524, 498] on img "Go to Slide 7" at bounding box center [516, 496] width 54 height 42
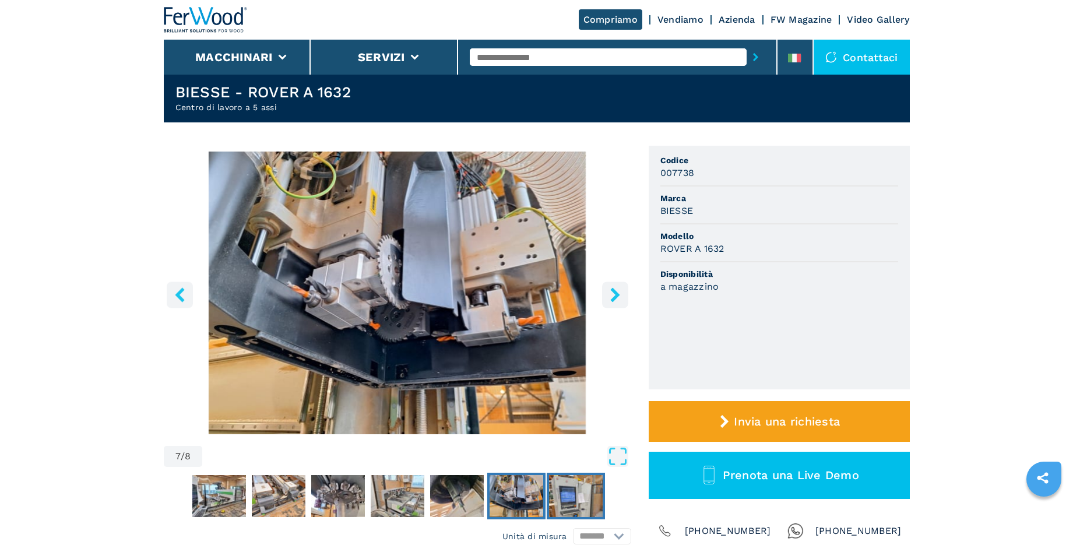
click at [569, 499] on img "Go to Slide 8" at bounding box center [576, 496] width 54 height 42
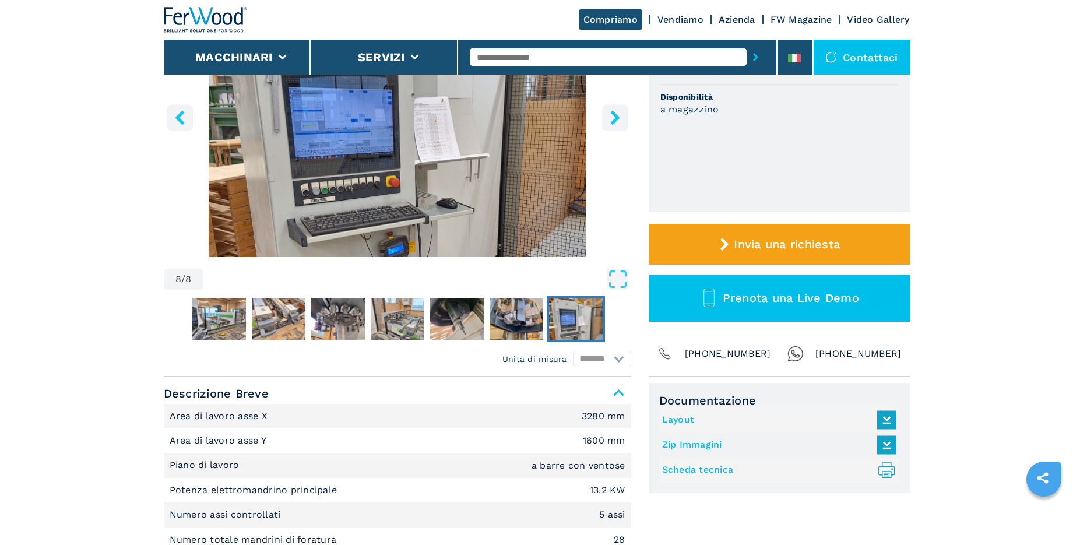
scroll to position [259, 0]
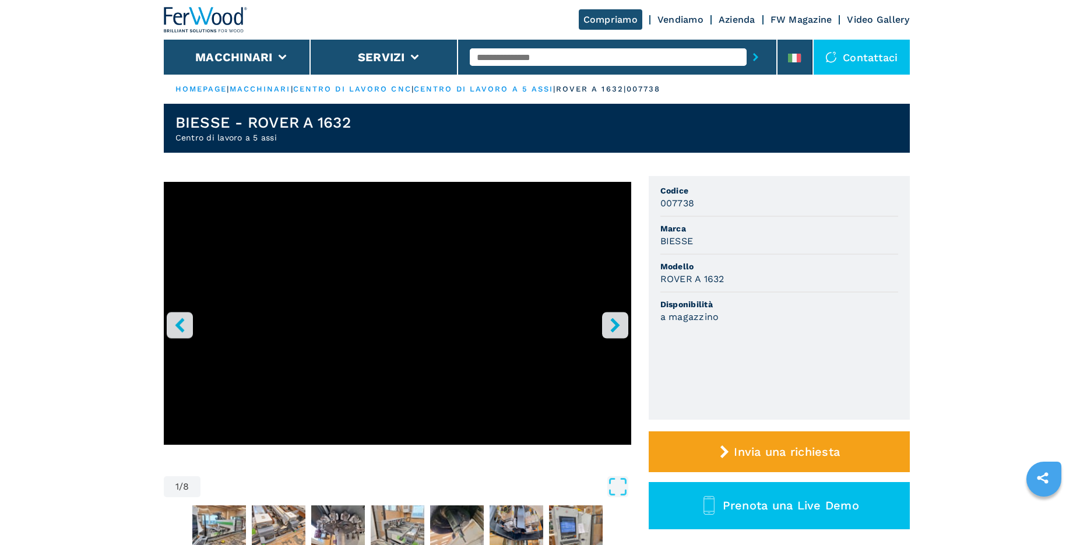
select select "**********"
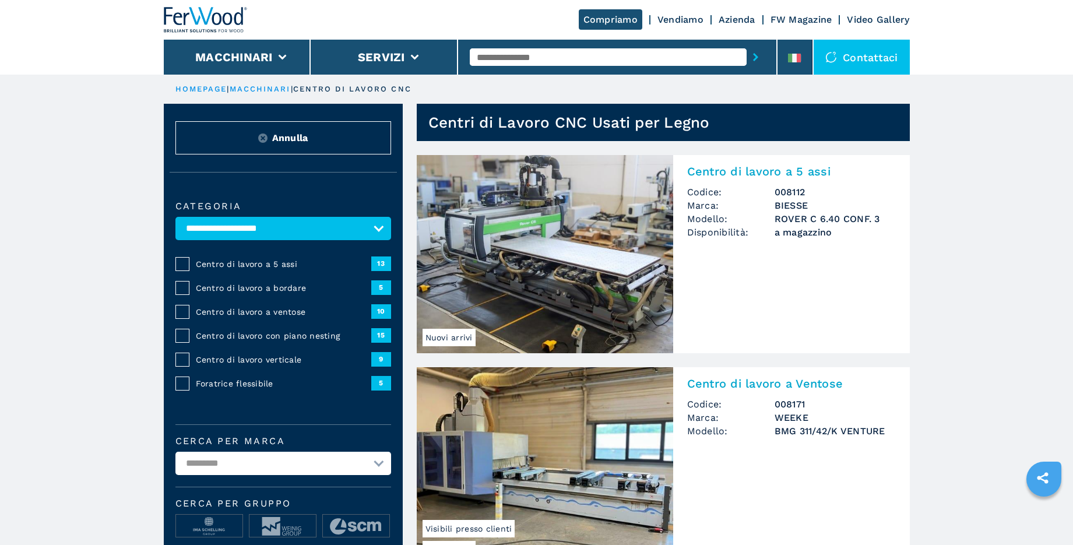
click at [741, 14] on link "Azienda" at bounding box center [736, 19] width 37 height 11
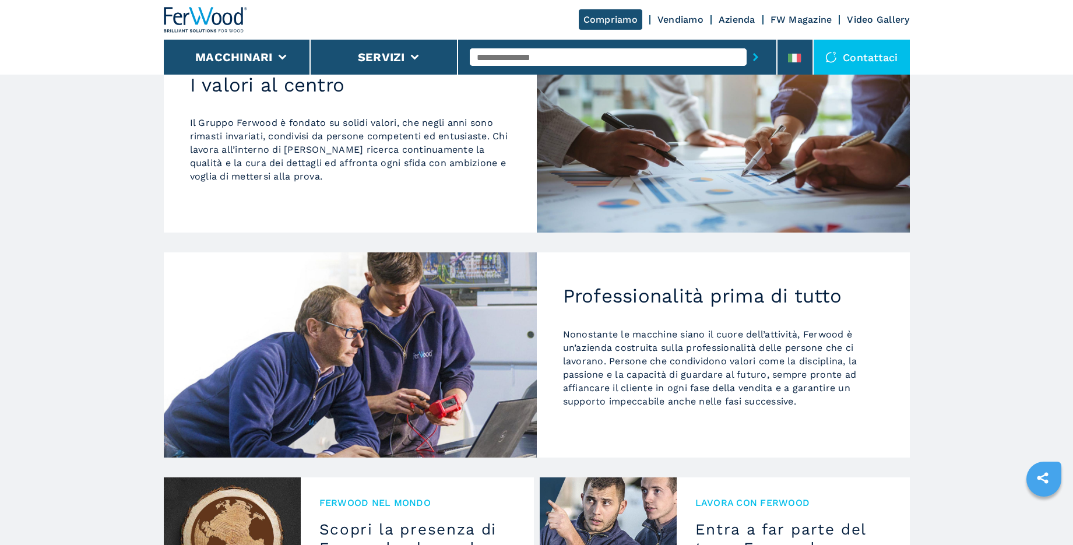
scroll to position [946, 0]
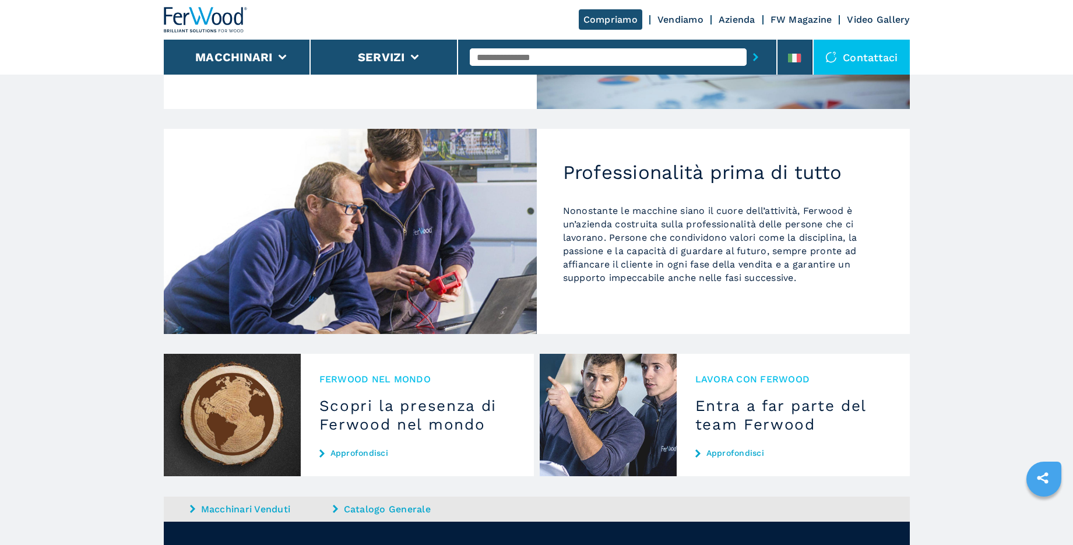
click at [753, 448] on link "Approfondisci" at bounding box center [793, 452] width 196 height 9
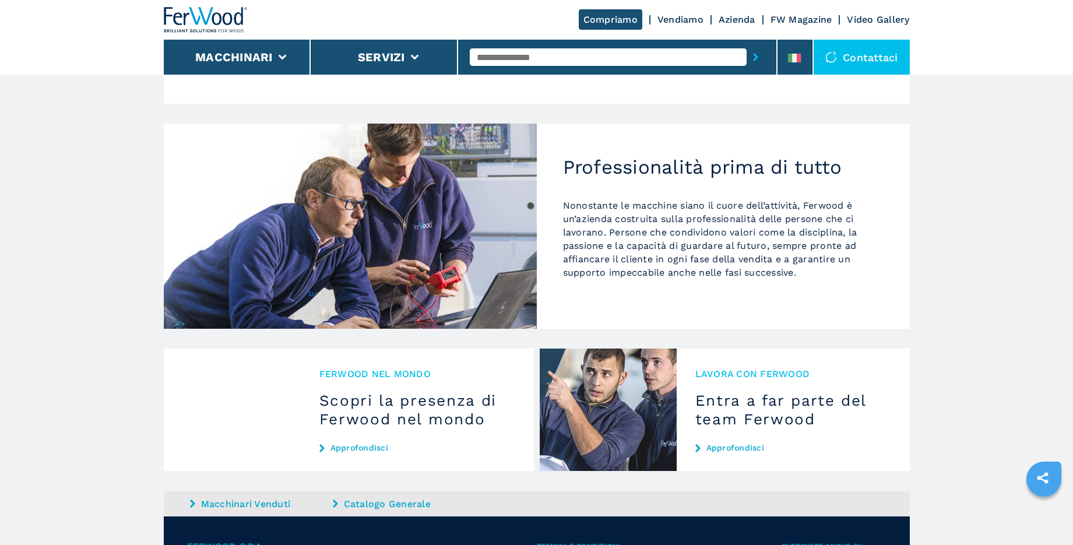
scroll to position [1035, 0]
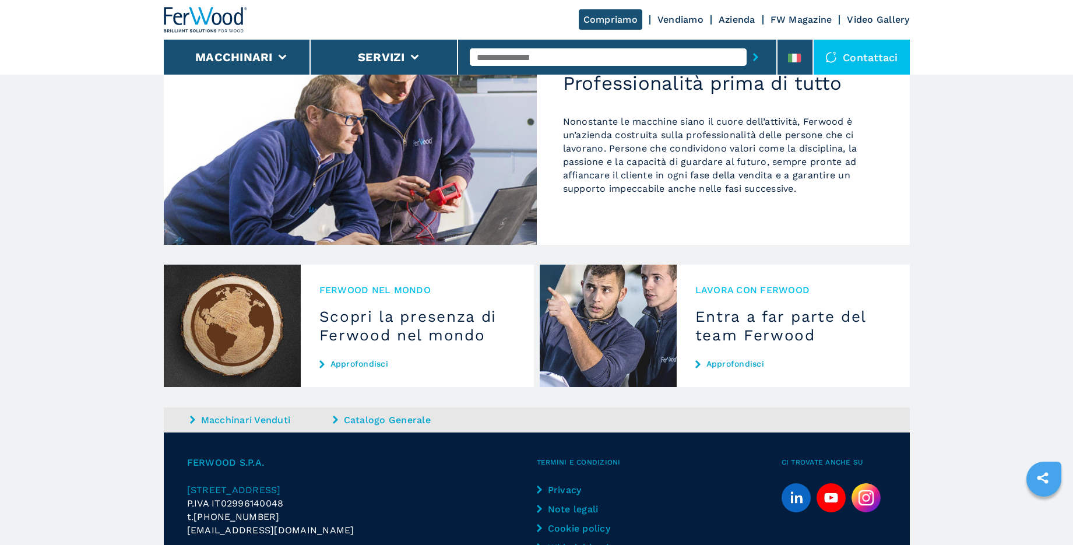
click at [741, 359] on link "Approfondisci" at bounding box center [793, 363] width 196 height 9
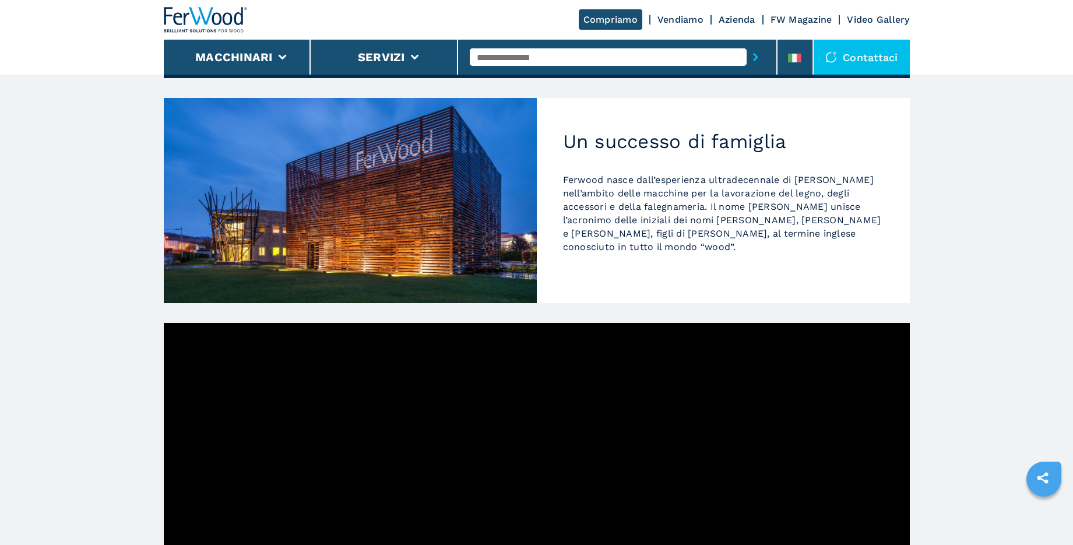
scroll to position [154, 0]
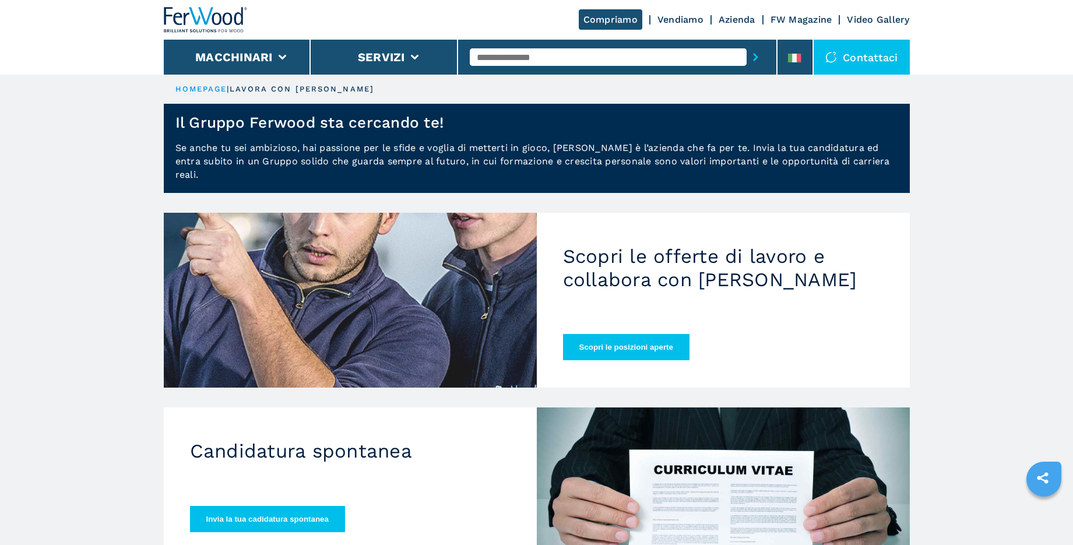
click at [623, 334] on button "Scopri le posizioni aperte" at bounding box center [626, 347] width 126 height 26
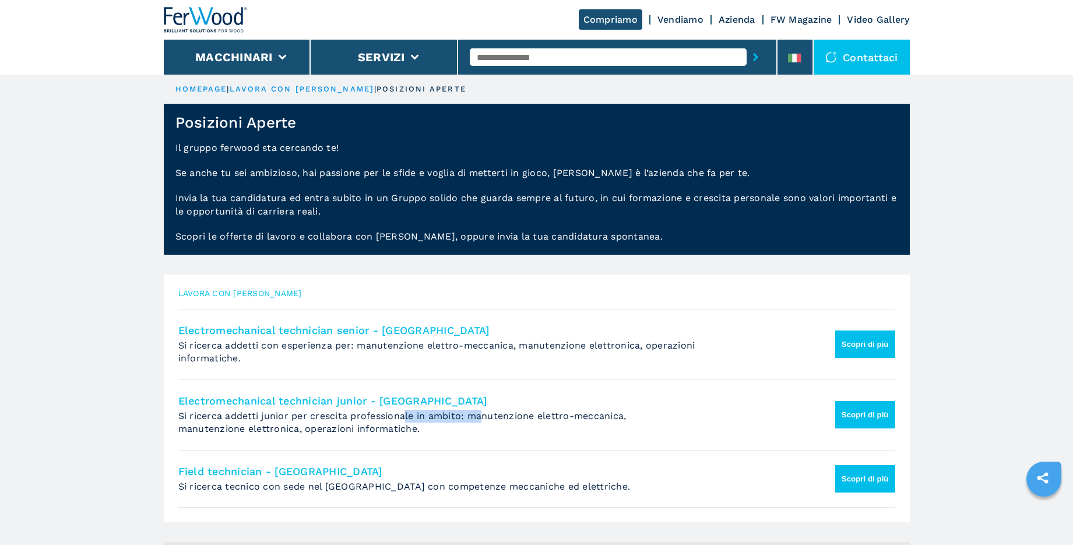
drag, startPoint x: 423, startPoint y: 415, endPoint x: 492, endPoint y: 415, distance: 69.3
click at [486, 415] on span "Si ricerca addetti junior per crescita professionale in ambito: manutenzione el…" at bounding box center [402, 422] width 448 height 24
click at [494, 414] on span "Si ricerca addetti junior per crescita professionale in ambito: manutenzione el…" at bounding box center [402, 422] width 448 height 24
click at [871, 341] on button "Scopri di più" at bounding box center [865, 343] width 60 height 27
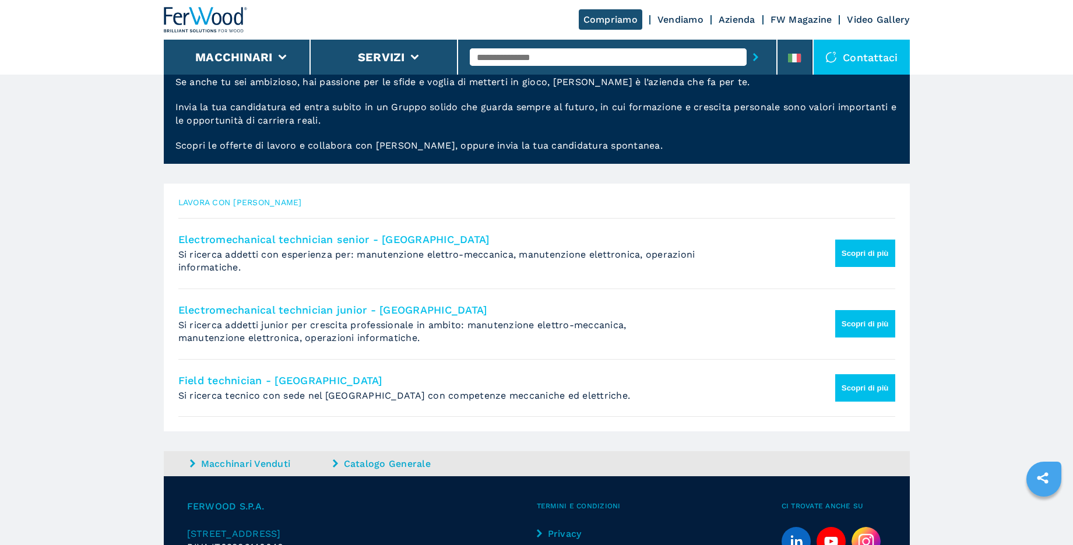
scroll to position [143, 0]
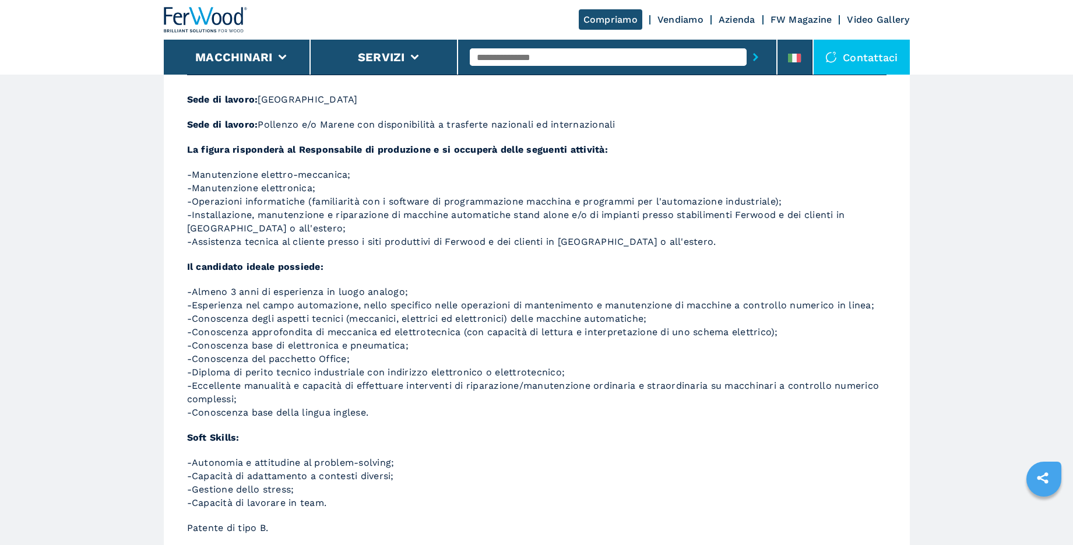
scroll to position [20, 0]
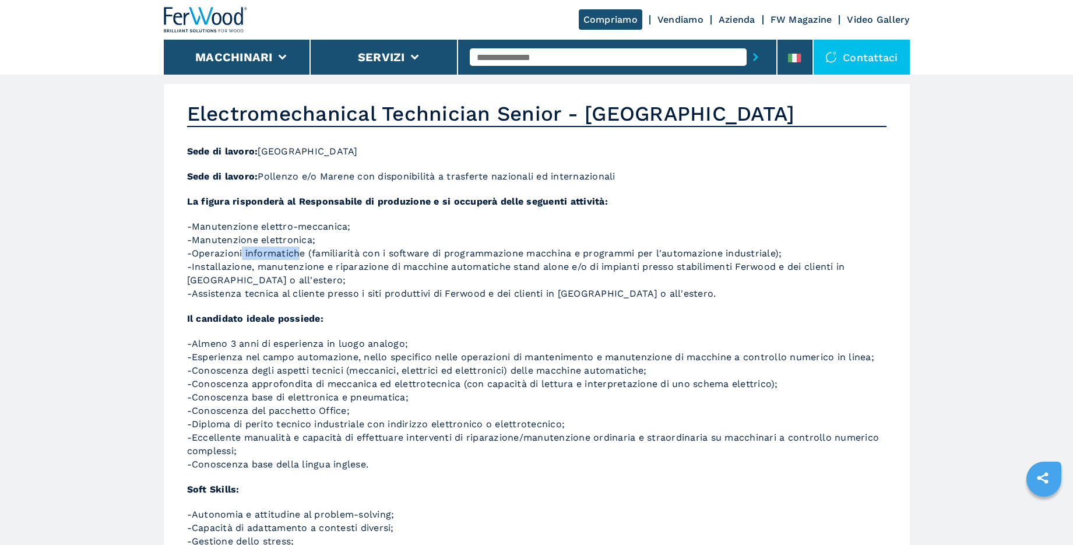
drag, startPoint x: 256, startPoint y: 255, endPoint x: 306, endPoint y: 257, distance: 50.2
click at [298, 256] on p "-Manutenzione elettro-meccanica; -Manutenzione elettronica; -Operazioni informa…" at bounding box center [536, 260] width 699 height 80
click at [308, 256] on p "-Manutenzione elettro-meccanica; -Manutenzione elettronica; -Operazioni informa…" at bounding box center [536, 260] width 699 height 80
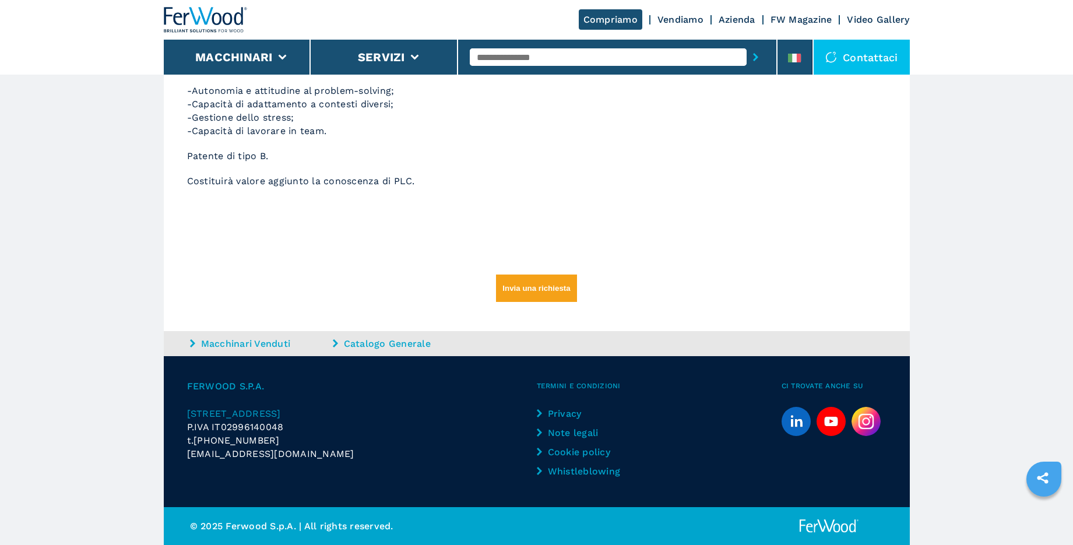
scroll to position [0, 0]
